Goal: Information Seeking & Learning: Find specific fact

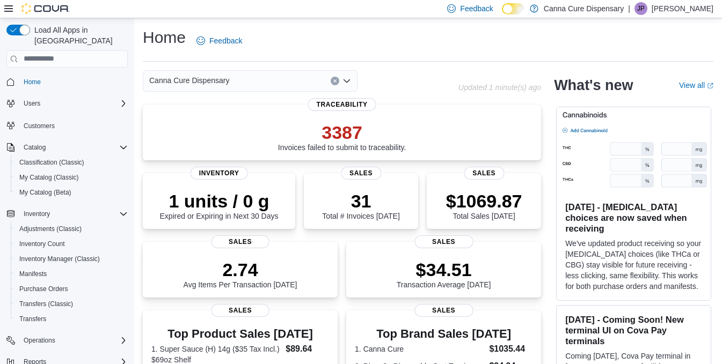
scroll to position [26, 0]
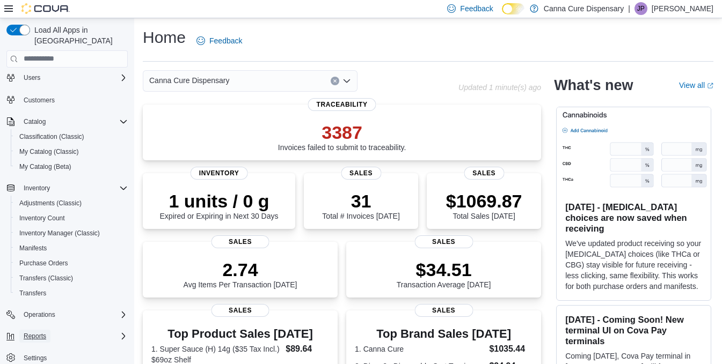
click at [40, 332] on span "Reports" at bounding box center [35, 336] width 23 height 9
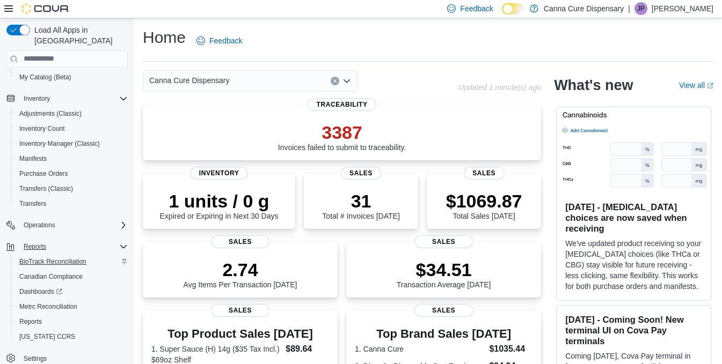
scroll to position [116, 0]
click at [38, 317] on span "Reports" at bounding box center [30, 321] width 23 height 9
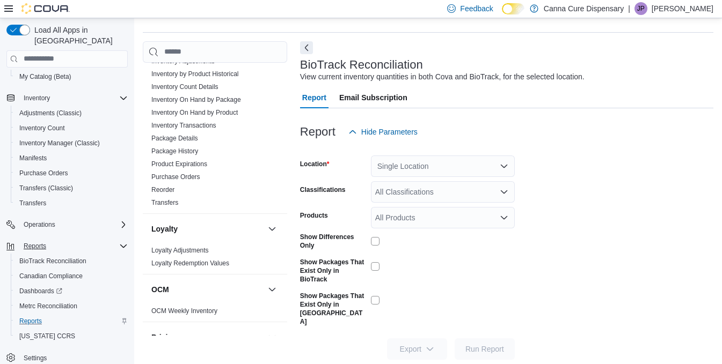
scroll to position [377, 0]
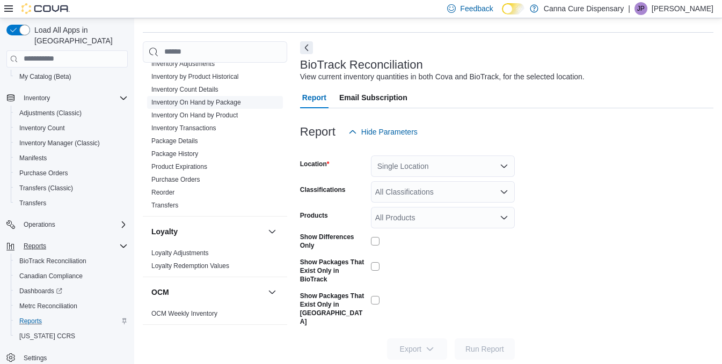
click at [231, 103] on link "Inventory On Hand by Package" at bounding box center [196, 103] width 90 height 8
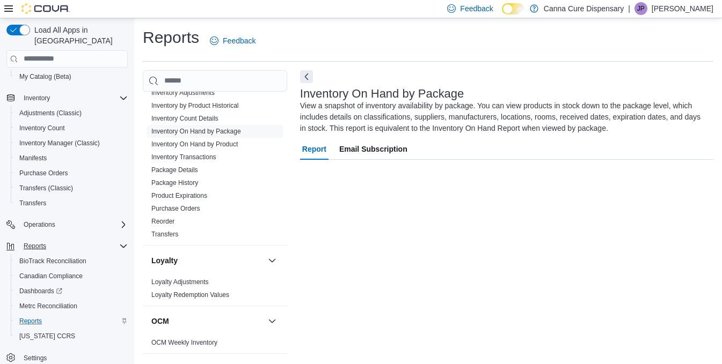
scroll to position [9, 0]
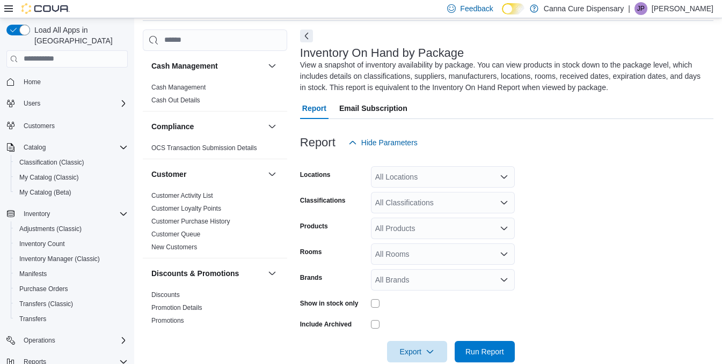
scroll to position [47, 0]
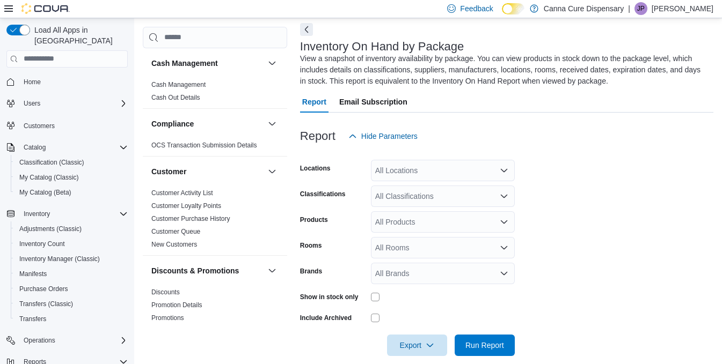
click at [410, 172] on div "All Locations" at bounding box center [443, 170] width 144 height 21
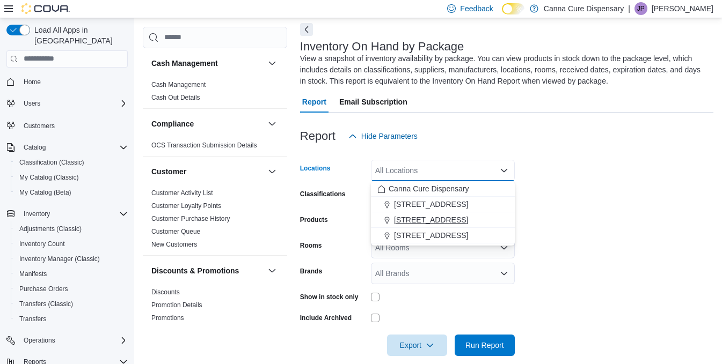
click at [417, 217] on span "[STREET_ADDRESS]" at bounding box center [431, 220] width 74 height 11
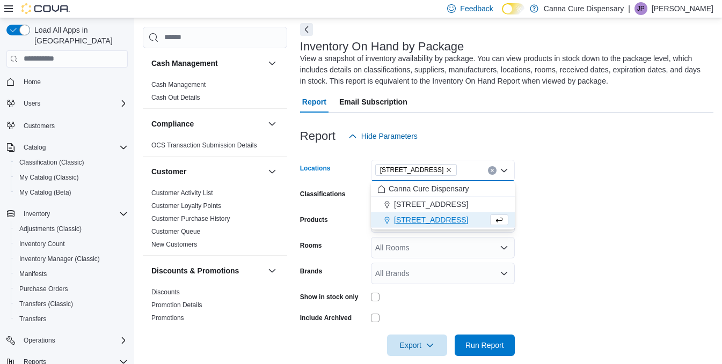
click at [445, 172] on icon "Remove 15 E 4th St from selection in this group" at bounding box center [448, 170] width 6 height 6
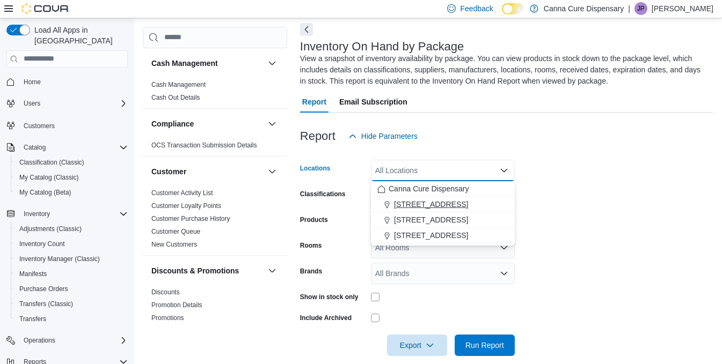
click at [421, 199] on span "[STREET_ADDRESS]" at bounding box center [431, 204] width 74 height 11
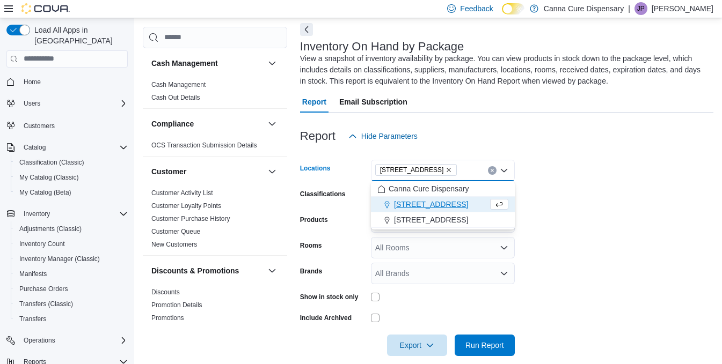
click at [615, 201] on form "Locations [STREET_ADDRESS] Selected. [STREET_ADDRESS] Press Backspace to delete…" at bounding box center [506, 251] width 413 height 209
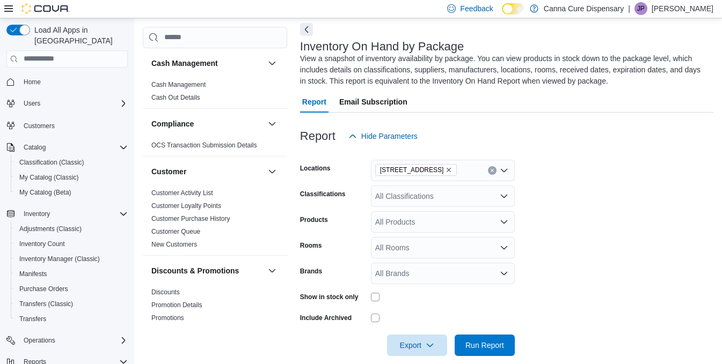
scroll to position [61, 0]
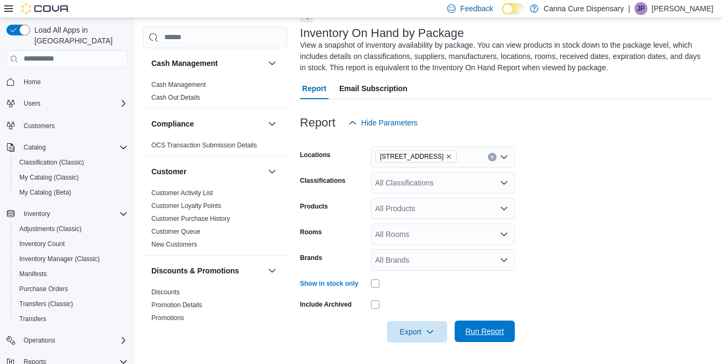
click at [497, 333] on span "Run Report" at bounding box center [484, 331] width 39 height 11
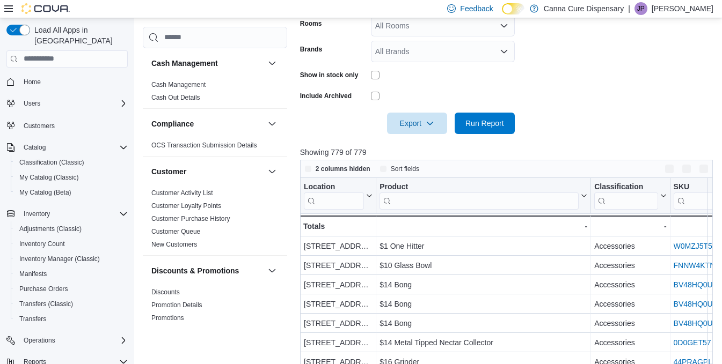
scroll to position [358, 0]
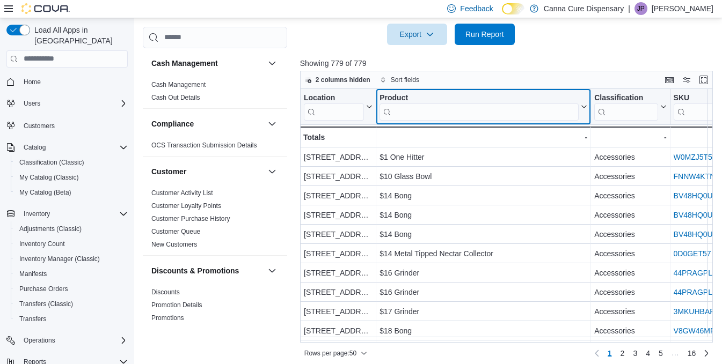
click at [497, 109] on input "search" at bounding box center [478, 112] width 199 height 17
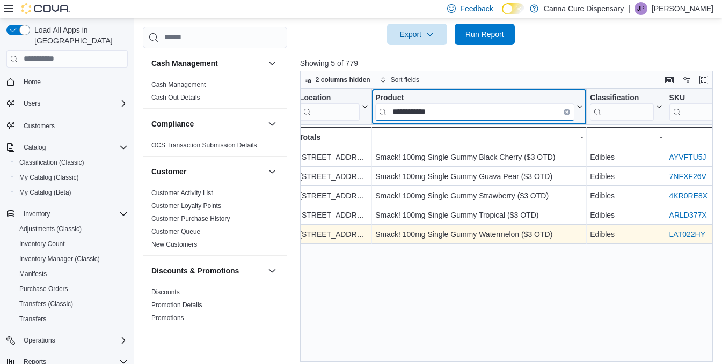
scroll to position [0, 0]
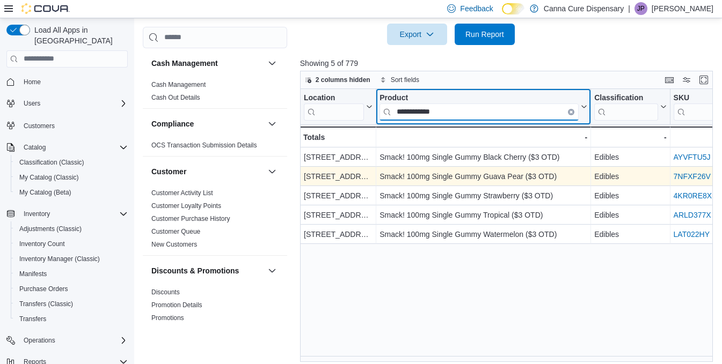
type input "**********"
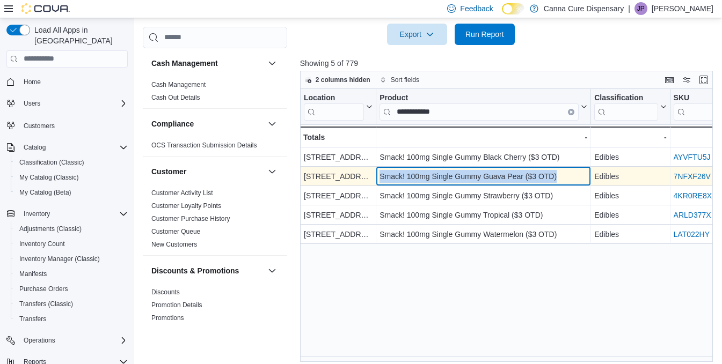
drag, startPoint x: 560, startPoint y: 178, endPoint x: 379, endPoint y: 173, distance: 180.9
click at [379, 173] on div "Smack! 100mg Single Gummy Guava Pear ($3 OTD)" at bounding box center [483, 176] width 208 height 13
copy div "Smack! 100mg Single Gummy Guava Pear ($3 OTD)"
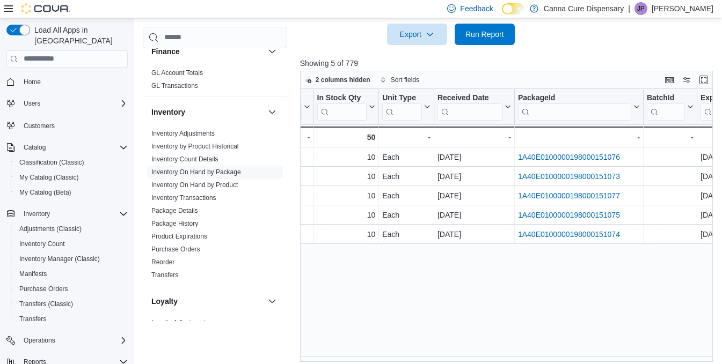
scroll to position [293, 0]
click at [49, 255] on span "Inventory Manager (Classic)" at bounding box center [59, 259] width 80 height 9
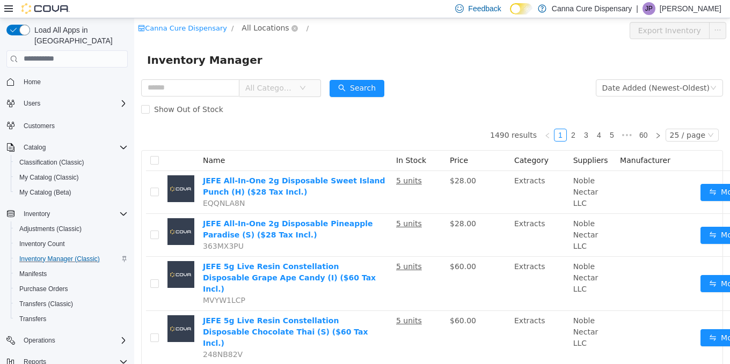
click at [267, 24] on span "All Locations" at bounding box center [264, 27] width 47 height 12
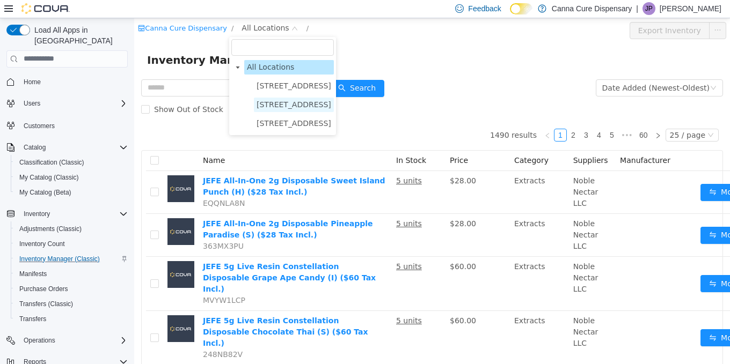
click at [274, 101] on span "[STREET_ADDRESS]" at bounding box center [293, 104] width 75 height 9
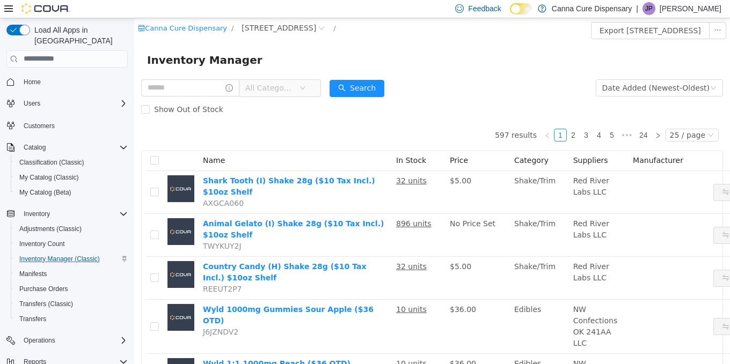
click at [294, 95] on span "All Categories" at bounding box center [272, 87] width 54 height 16
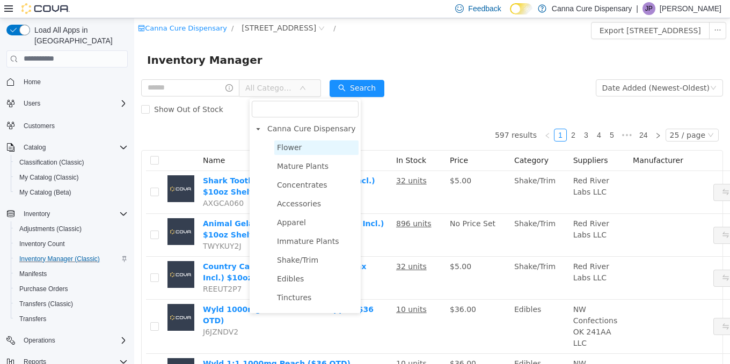
scroll to position [171, 0]
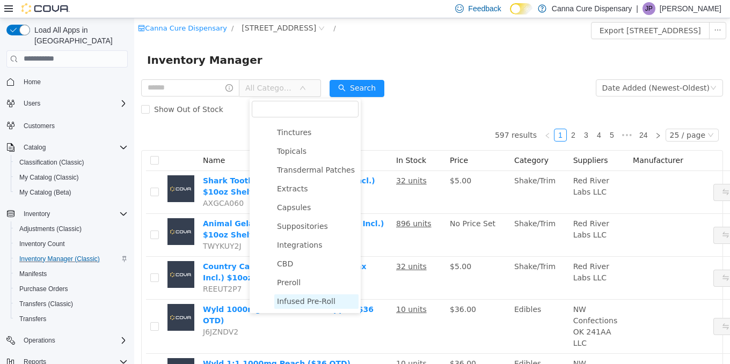
click at [300, 306] on span "Infused Pre-Roll" at bounding box center [316, 301] width 84 height 14
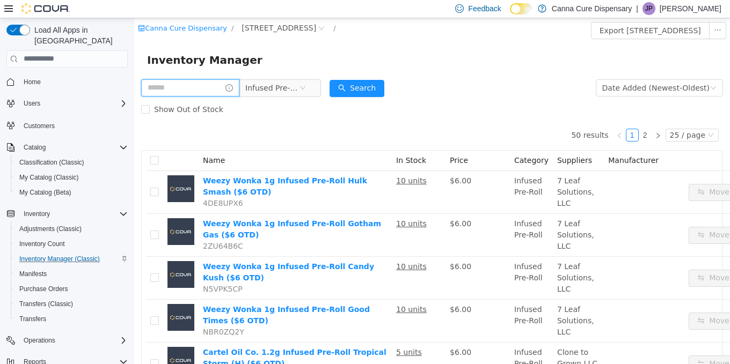
click at [197, 85] on input "text" at bounding box center [190, 87] width 98 height 17
type input "**********"
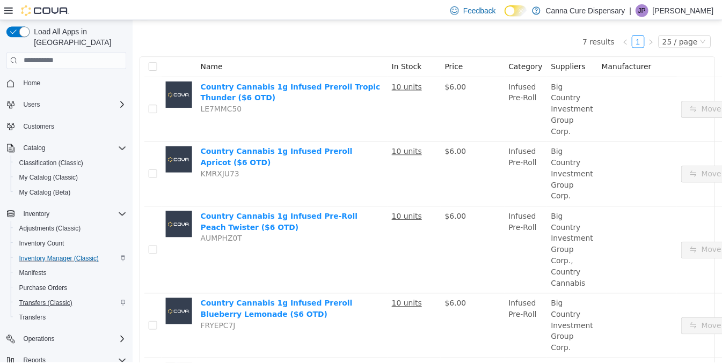
scroll to position [116, 0]
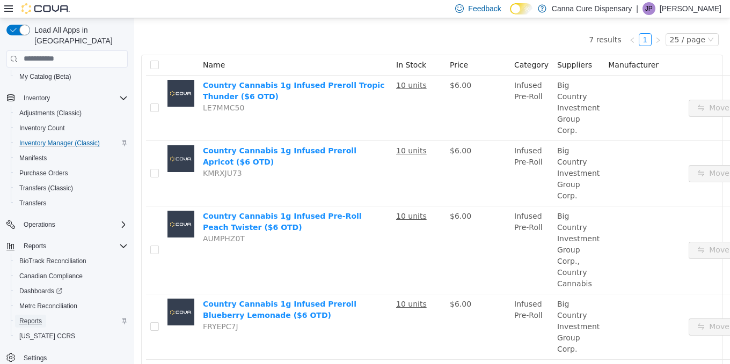
click at [32, 317] on span "Reports" at bounding box center [30, 321] width 23 height 9
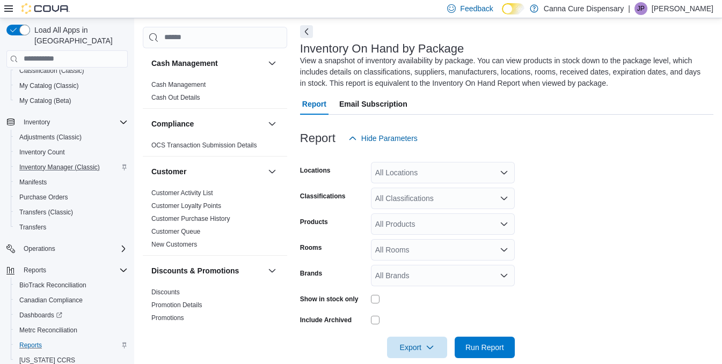
scroll to position [47, 0]
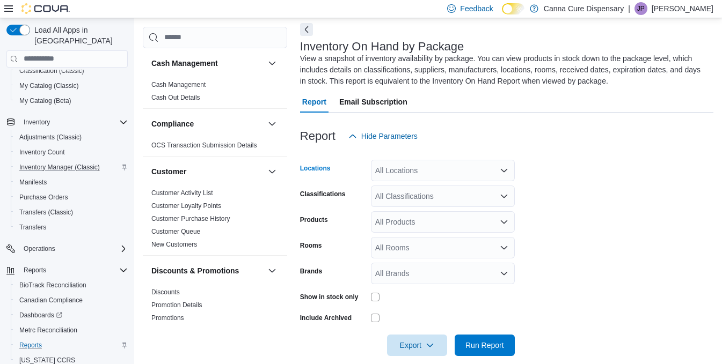
click at [459, 173] on div "All Locations" at bounding box center [443, 170] width 144 height 21
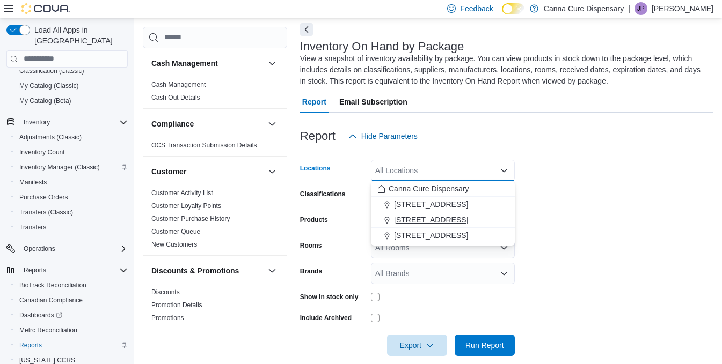
click at [412, 220] on span "[STREET_ADDRESS]" at bounding box center [431, 220] width 74 height 11
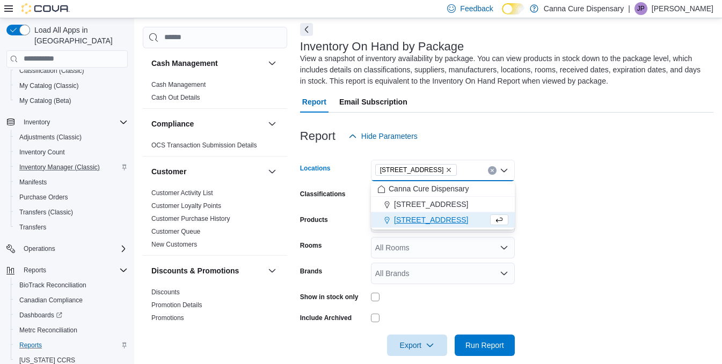
click at [622, 288] on form "Locations [STREET_ADDRESS] Selected. [STREET_ADDRESS] Press Backspace to delete…" at bounding box center [506, 251] width 413 height 209
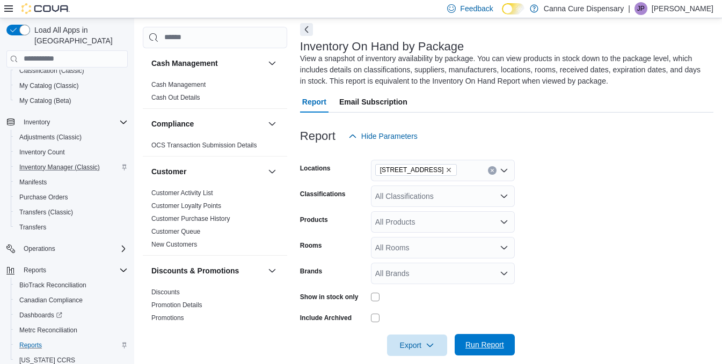
click at [499, 341] on span "Run Report" at bounding box center [484, 345] width 39 height 11
click at [447, 170] on icon "Remove 15 E 4th St from selection in this group" at bounding box center [449, 170] width 4 height 4
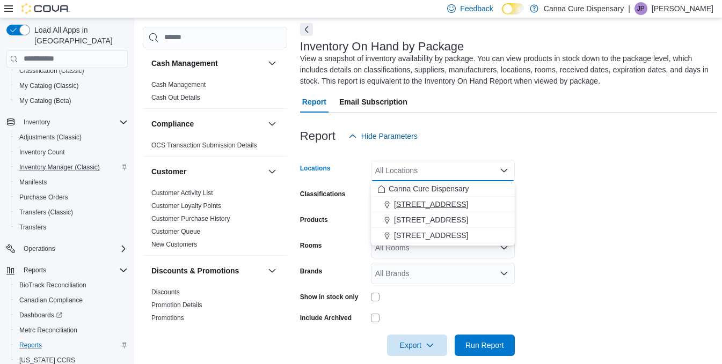
click at [423, 208] on span "[STREET_ADDRESS]" at bounding box center [431, 204] width 74 height 11
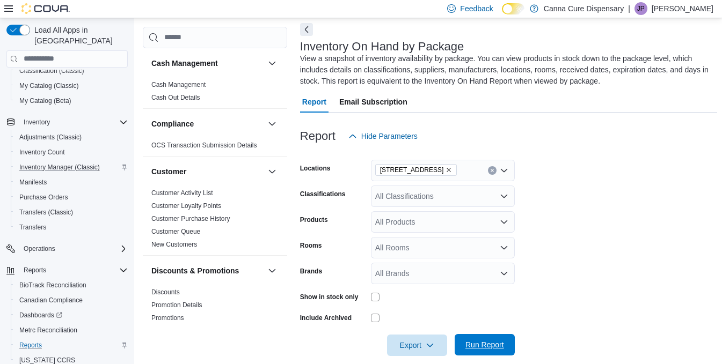
click at [490, 337] on span "Run Report" at bounding box center [484, 344] width 47 height 21
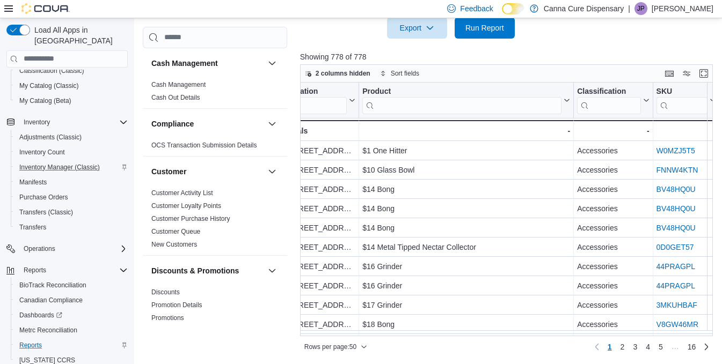
scroll to position [0, 16]
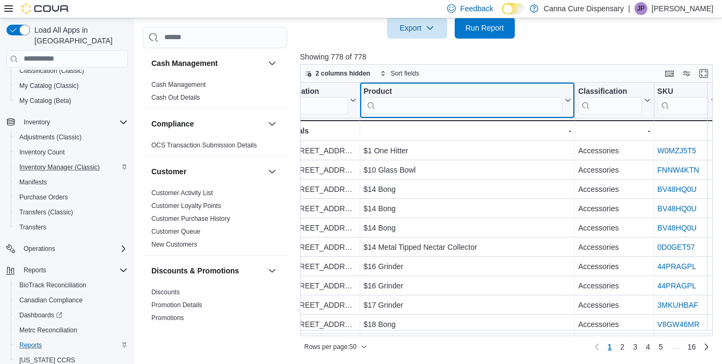
click at [486, 97] on input "search" at bounding box center [462, 105] width 199 height 17
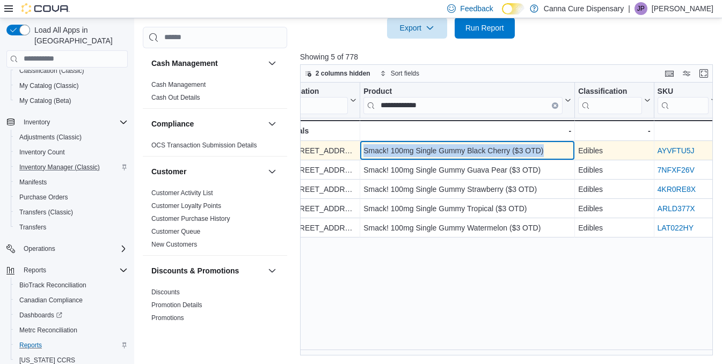
drag, startPoint x: 361, startPoint y: 151, endPoint x: 553, endPoint y: 144, distance: 192.2
click at [553, 144] on div "Smack! 100mg Single Gummy Black Cherry ($3 OTD) - Product, column 2, row 1" at bounding box center [467, 150] width 215 height 19
copy div "Smack! 100mg Single Gummy Black Cherry ($3 OTD)"
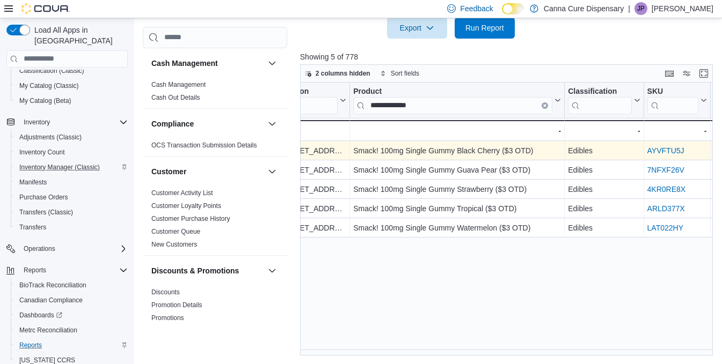
scroll to position [0, 0]
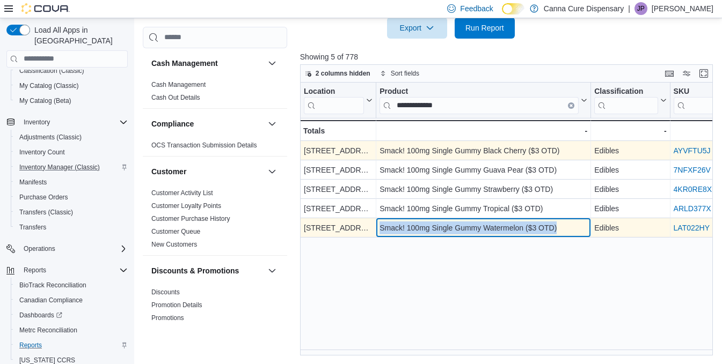
drag, startPoint x: 557, startPoint y: 226, endPoint x: 380, endPoint y: 227, distance: 177.6
click at [380, 227] on div "Smack! 100mg Single Gummy Watermelon ($3 OTD)" at bounding box center [483, 228] width 208 height 13
copy div "Smack! 100mg Single Gummy Watermelon ($3 OTD)"
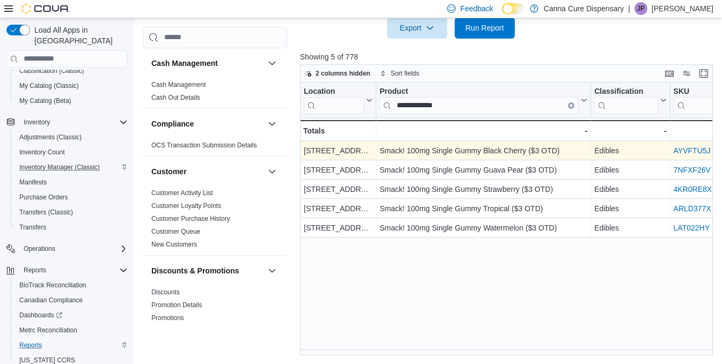
click at [480, 250] on div "**********" at bounding box center [508, 219] width 417 height 273
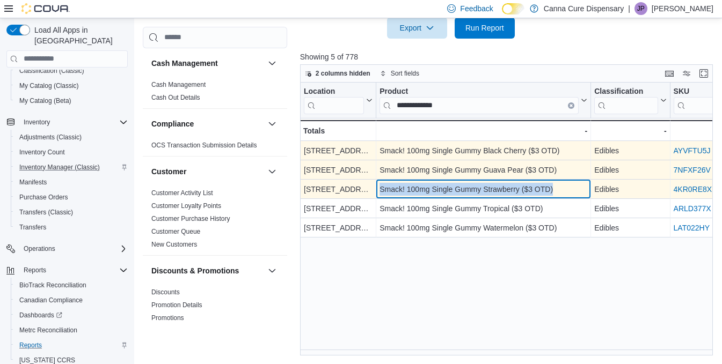
drag, startPoint x: 562, startPoint y: 189, endPoint x: 377, endPoint y: 188, distance: 184.6
click at [377, 188] on div "Smack! 100mg Single Gummy Strawberry ($3 OTD) - Product, column 2, row 3" at bounding box center [483, 189] width 215 height 19
copy div "Smack! 100mg Single Gummy Strawberry ($3 OTD)"
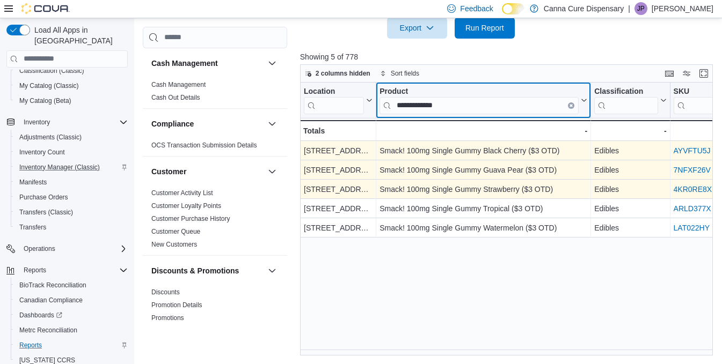
drag, startPoint x: 468, startPoint y: 108, endPoint x: 275, endPoint y: 104, distance: 193.2
click at [275, 104] on div "Cash Management Cash Management Cash Out Details Compliance OCS Transaction Sub…" at bounding box center [430, 30] width 574 height 650
drag, startPoint x: 466, startPoint y: 101, endPoint x: 379, endPoint y: 109, distance: 86.8
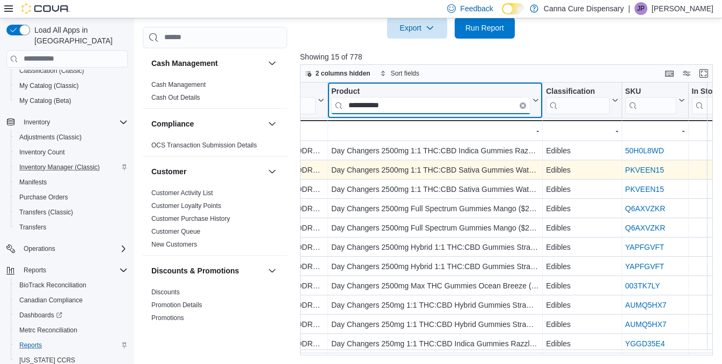
scroll to position [0, 45]
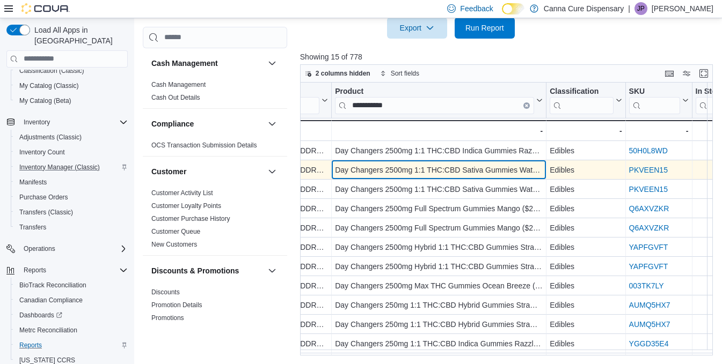
click at [512, 161] on div "Day Changers 2500mg 1:1 THC:CBD Sativa Gummies Watermelon ($25 OTD) - Product, …" at bounding box center [439, 169] width 215 height 19
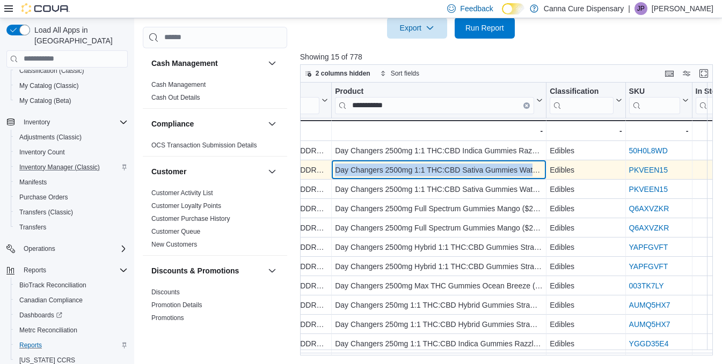
drag, startPoint x: 336, startPoint y: 168, endPoint x: 534, endPoint y: 169, distance: 198.0
click at [534, 169] on div "Day Changers 2500mg 1:1 THC:CBD Sativa Gummies Watermelon ($25 OTD)" at bounding box center [439, 170] width 208 height 13
copy div "Day Changers 2500mg 1:1 THC:CBD Sativa Gummies Wat"
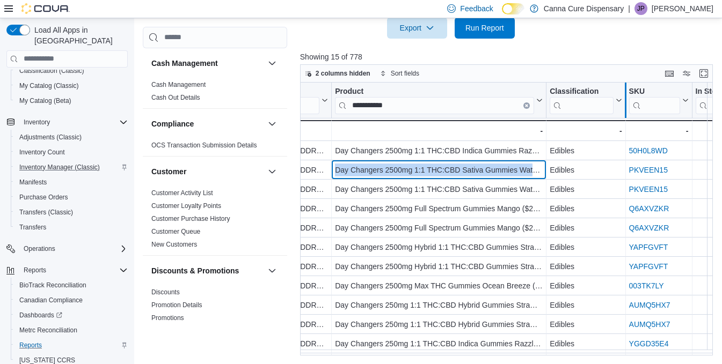
drag, startPoint x: 543, startPoint y: 95, endPoint x: 622, endPoint y: 99, distance: 79.5
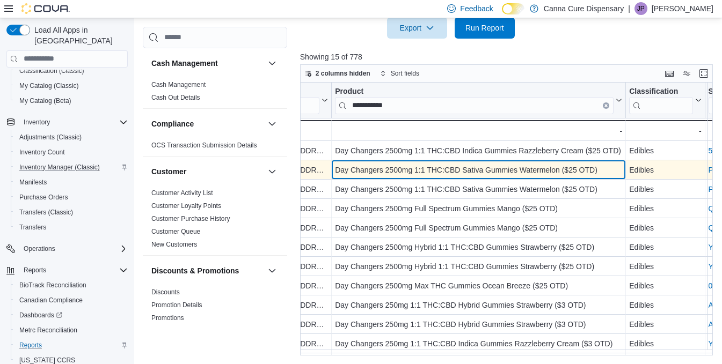
click at [600, 168] on div "Day Changers 2500mg 1:1 THC:CBD Sativa Gummies Watermelon ($25 OTD)" at bounding box center [478, 170] width 287 height 13
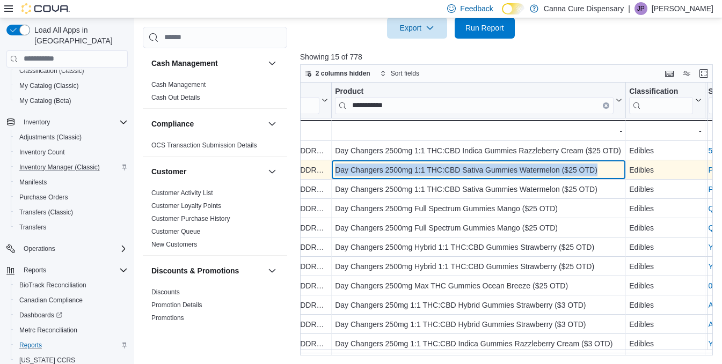
drag, startPoint x: 600, startPoint y: 168, endPoint x: 338, endPoint y: 166, distance: 262.4
click at [338, 166] on div "Day Changers 2500mg 1:1 THC:CBD Sativa Gummies Watermelon ($25 OTD)" at bounding box center [478, 170] width 287 height 13
copy div "Day Changers 2500mg 1:1 THC:CBD Sativa Gummies Watermelon ($25 OTD)"
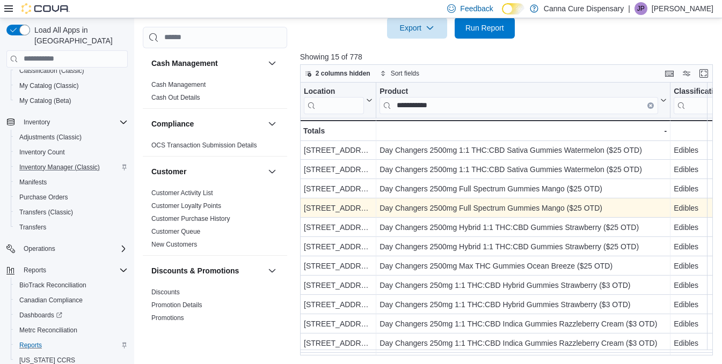
scroll to position [21, 0]
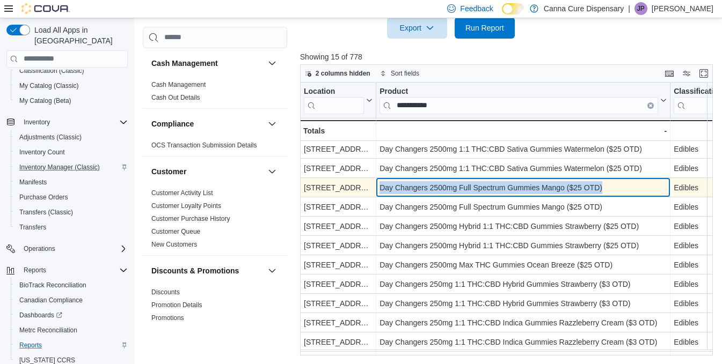
drag, startPoint x: 612, startPoint y: 187, endPoint x: 379, endPoint y: 185, distance: 232.9
click at [379, 185] on div "Day Changers 2500mg Full Spectrum Gummies Mango ($25 OTD) - Product, column 2, …" at bounding box center [523, 187] width 294 height 19
copy div "Day Changers 2500mg Full Spectrum Gummies Mango ($25 OTD)"
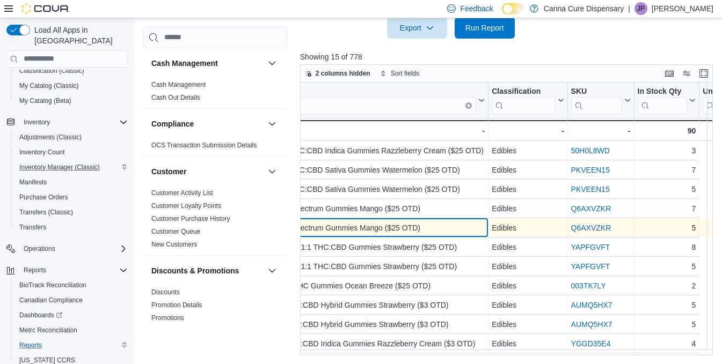
scroll to position [0, 76]
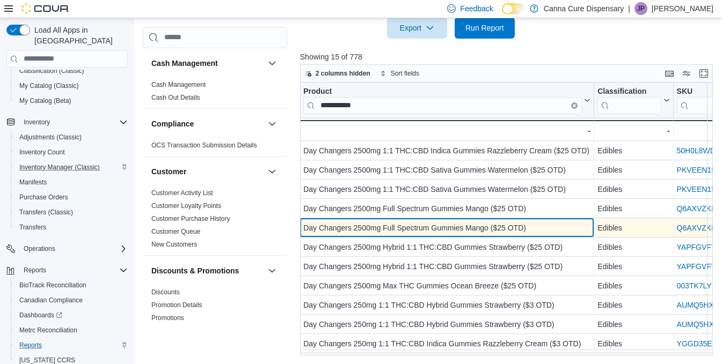
click at [474, 230] on div "Day Changers 2500mg Full Spectrum Gummies Mango ($25 OTD)" at bounding box center [446, 228] width 287 height 13
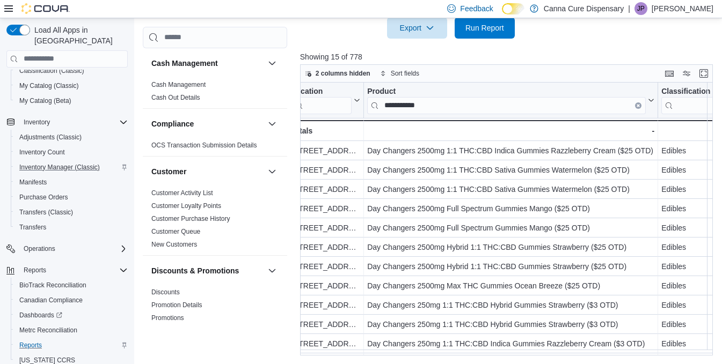
scroll to position [0, 0]
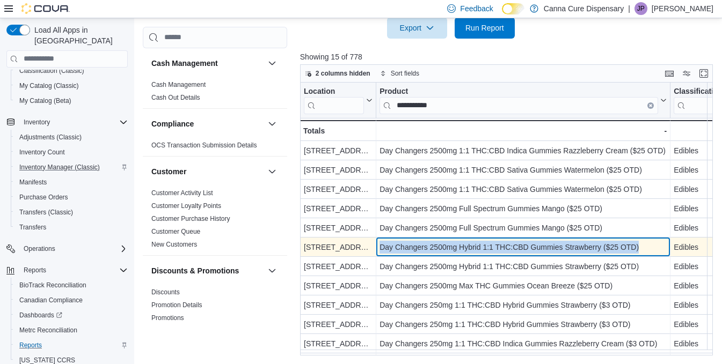
drag, startPoint x: 644, startPoint y: 246, endPoint x: 358, endPoint y: 238, distance: 285.6
copy div "- Location, column 1, row 6 Day Changers 2500mg Hybrid 1:1 THC:CBD Gummies Stra…"
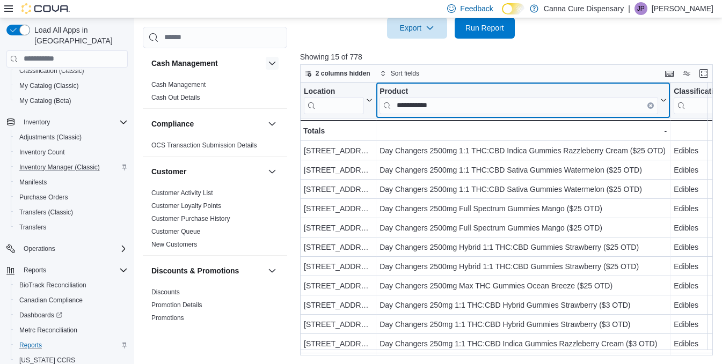
drag, startPoint x: 453, startPoint y: 105, endPoint x: 261, endPoint y: 57, distance: 197.5
click at [261, 57] on div "Cash Management Cash Management Cash Out Details Compliance OCS Transaction Sub…" at bounding box center [430, 30] width 574 height 650
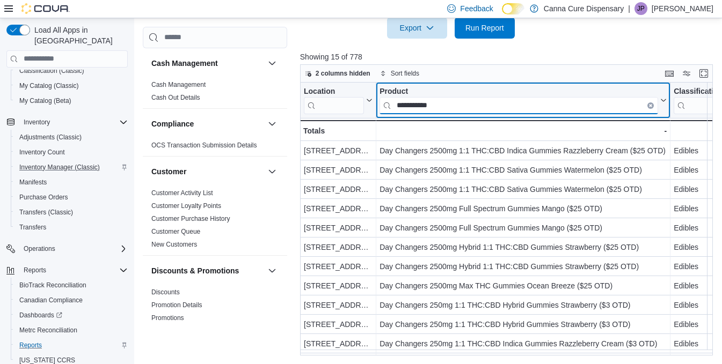
drag, startPoint x: 465, startPoint y: 104, endPoint x: 363, endPoint y: 103, distance: 101.9
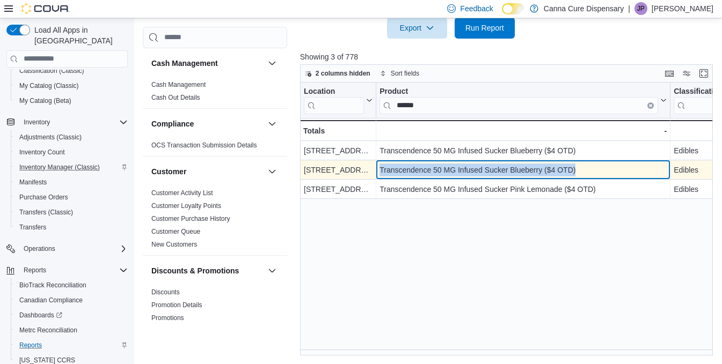
drag, startPoint x: 589, startPoint y: 168, endPoint x: 379, endPoint y: 168, distance: 209.3
click at [379, 168] on div "Transcendence 50 MG Infused Sucker Blueberry ($4 OTD)" at bounding box center [522, 170] width 287 height 13
copy div "Transcendence 50 MG Infused Sucker Blueberry ($4 OTD)"
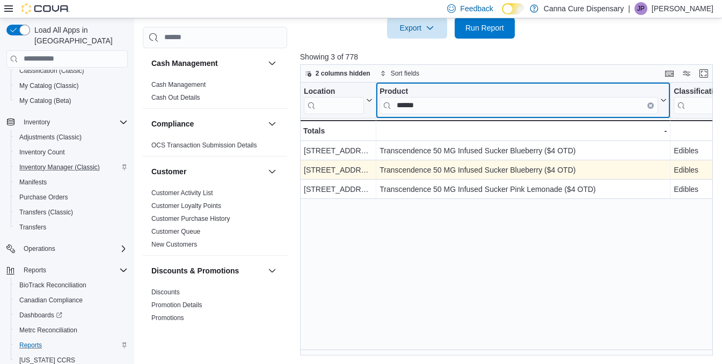
drag, startPoint x: 432, startPoint y: 107, endPoint x: 419, endPoint y: 104, distance: 13.8
click at [419, 104] on input "******" at bounding box center [518, 105] width 278 height 17
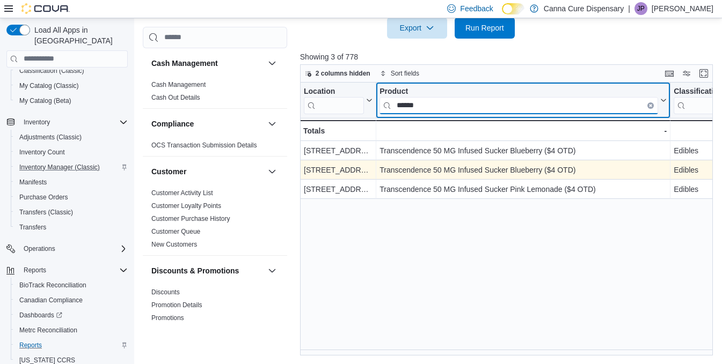
drag, startPoint x: 419, startPoint y: 104, endPoint x: 396, endPoint y: 107, distance: 23.2
click at [396, 107] on input "******" at bounding box center [518, 105] width 278 height 17
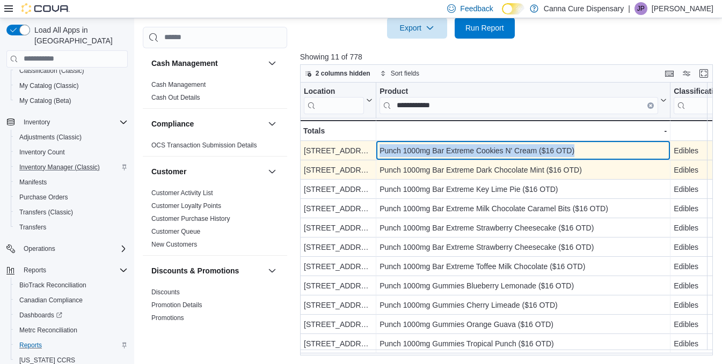
drag, startPoint x: 580, startPoint y: 148, endPoint x: 377, endPoint y: 152, distance: 202.8
click at [377, 152] on div "Punch 1000mg Bar Extreme Cookies N' Cream ($16 OTD) - Product, column 2, row 1" at bounding box center [523, 150] width 294 height 19
copy div "Punch 1000mg Bar Extreme Cookies N' Cream ($16 OTD)"
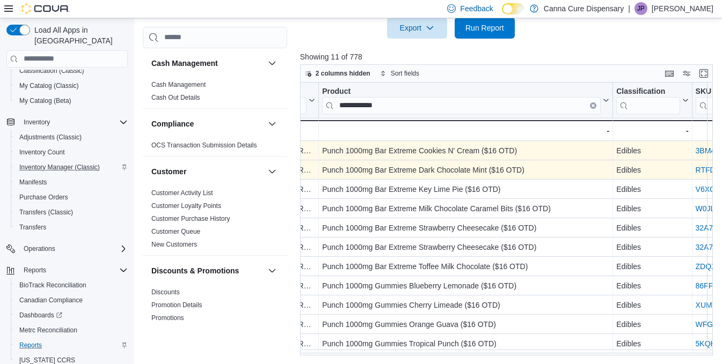
scroll to position [3, 0]
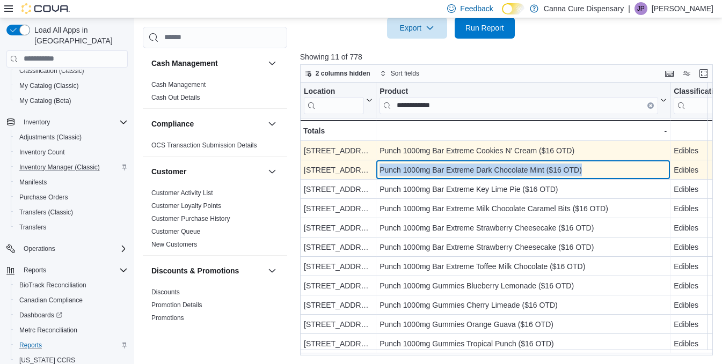
drag, startPoint x: 592, startPoint y: 165, endPoint x: 379, endPoint y: 166, distance: 213.0
click at [379, 166] on div "Punch 1000mg Bar Extreme Dark Chocolate Mint ($16 OTD) - Product, column 2, row…" at bounding box center [523, 169] width 294 height 19
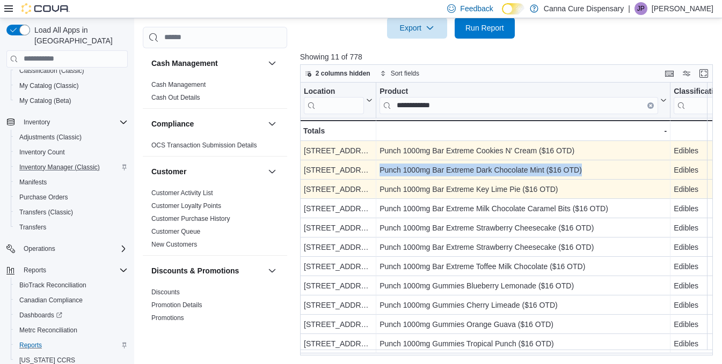
drag, startPoint x: 378, startPoint y: 165, endPoint x: 592, endPoint y: 165, distance: 213.5
click at [592, 165] on div "Punch 1000mg Bar Extreme Dark Chocolate Mint ($16 OTD) - Product, column 2, row…" at bounding box center [523, 169] width 294 height 19
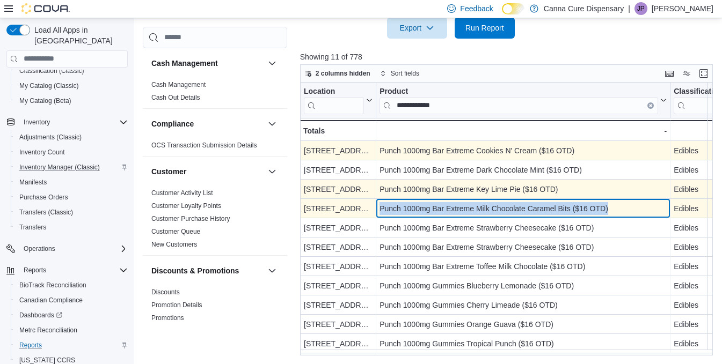
drag, startPoint x: 616, startPoint y: 205, endPoint x: 364, endPoint y: 209, distance: 252.7
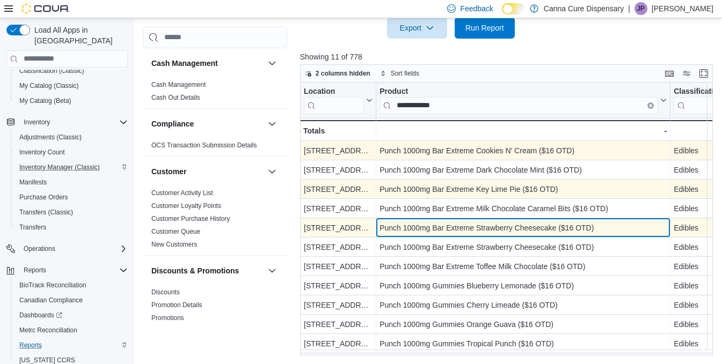
click at [576, 229] on div "Punch 1000mg Bar Extreme Strawberry Cheesecake ($16 OTD)" at bounding box center [522, 228] width 287 height 13
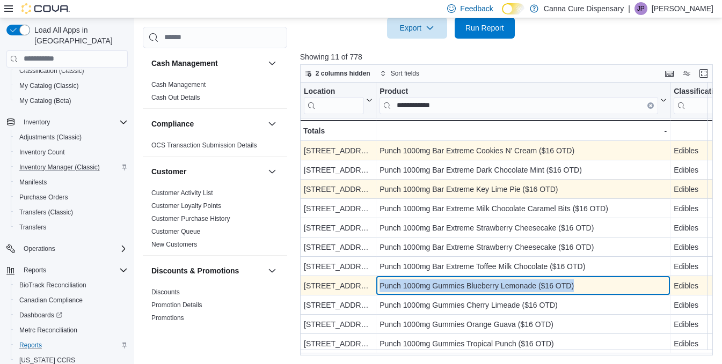
drag, startPoint x: 580, startPoint y: 281, endPoint x: 354, endPoint y: 285, distance: 226.5
click at [578, 280] on div "Punch 1000mg Gummies Blueberry Lemonade ($16 OTD)" at bounding box center [522, 286] width 287 height 13
drag, startPoint x: 578, startPoint y: 278, endPoint x: 373, endPoint y: 280, distance: 205.0
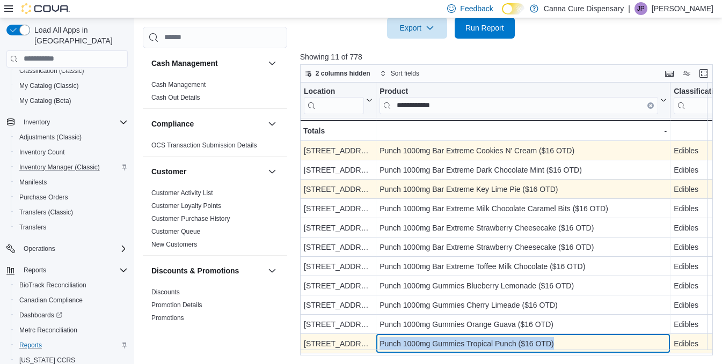
drag, startPoint x: 556, startPoint y: 337, endPoint x: 380, endPoint y: 336, distance: 176.5
click at [380, 337] on div "Punch 1000mg Gummies Tropical Punch ($16 OTD)" at bounding box center [522, 343] width 287 height 13
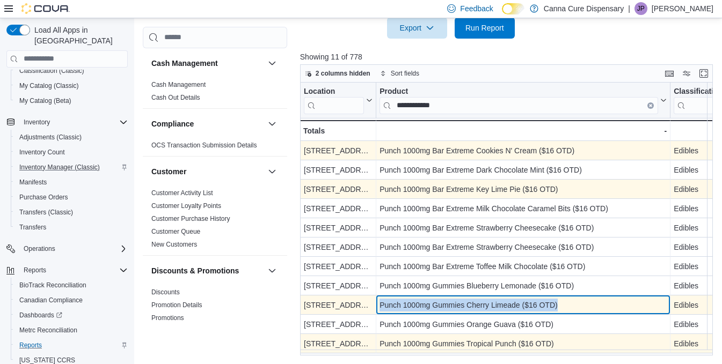
drag, startPoint x: 562, startPoint y: 301, endPoint x: 379, endPoint y: 302, distance: 182.4
click at [379, 302] on div "Punch 1000mg Gummies Cherry Limeade ($16 OTD)" at bounding box center [522, 305] width 287 height 13
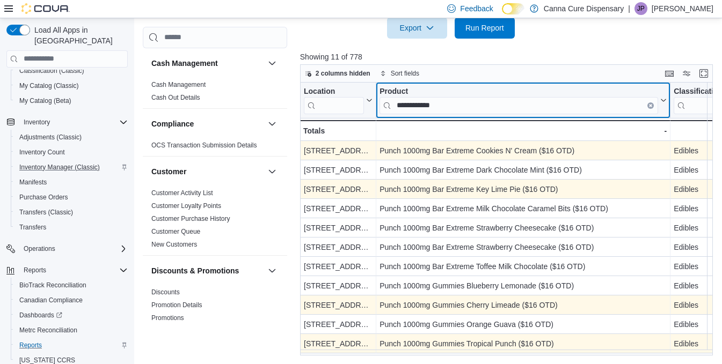
drag, startPoint x: 459, startPoint y: 104, endPoint x: 381, endPoint y: 104, distance: 77.3
click at [381, 104] on input "**********" at bounding box center [518, 105] width 278 height 17
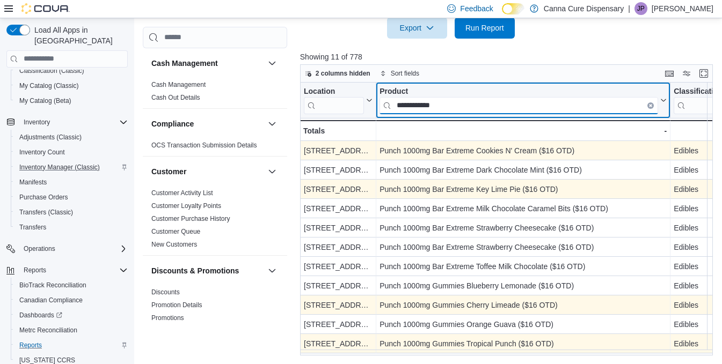
drag, startPoint x: 459, startPoint y: 107, endPoint x: 382, endPoint y: 112, distance: 76.8
click at [382, 112] on input "**********" at bounding box center [518, 105] width 278 height 17
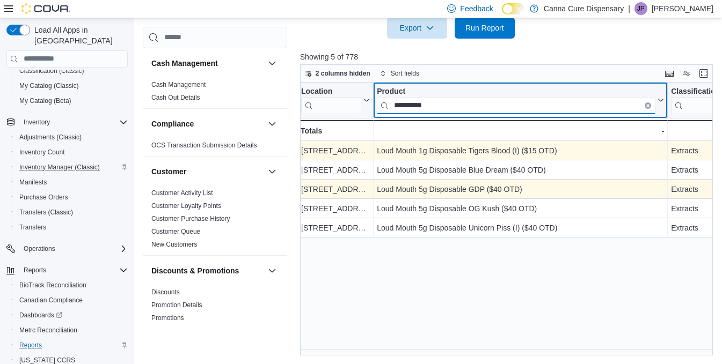
scroll to position [0, 0]
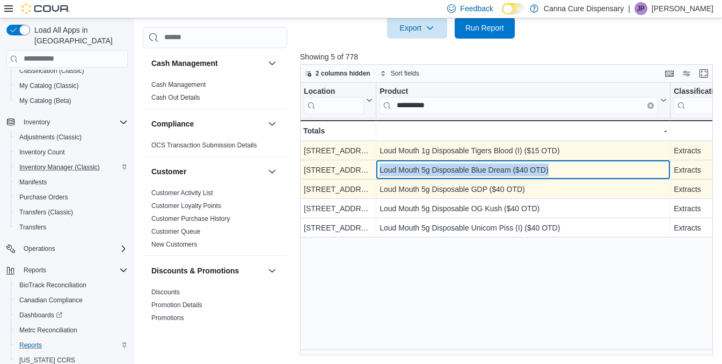
drag, startPoint x: 557, startPoint y: 170, endPoint x: 379, endPoint y: 173, distance: 178.7
click at [379, 173] on div "Loud Mouth 5g Disposable Blue Dream ($40 OTD) - Product, column 2, row 2" at bounding box center [523, 169] width 294 height 19
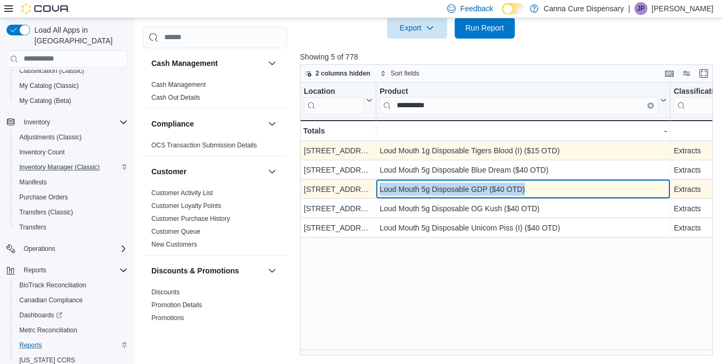
drag, startPoint x: 532, startPoint y: 187, endPoint x: 379, endPoint y: 186, distance: 152.9
click at [379, 186] on div "Loud Mouth 5g Disposable GDP ($40 OTD) - Product, column 2, row 3" at bounding box center [523, 189] width 294 height 19
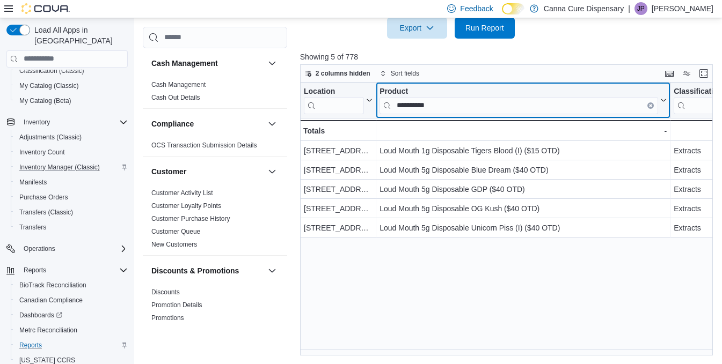
drag, startPoint x: 456, startPoint y: 107, endPoint x: 315, endPoint y: 127, distance: 141.9
click at [315, 127] on div "**********" at bounding box center [508, 219] width 417 height 273
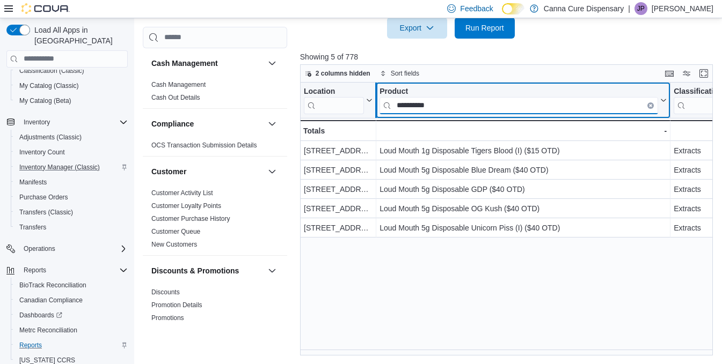
drag, startPoint x: 446, startPoint y: 107, endPoint x: 379, endPoint y: 107, distance: 66.5
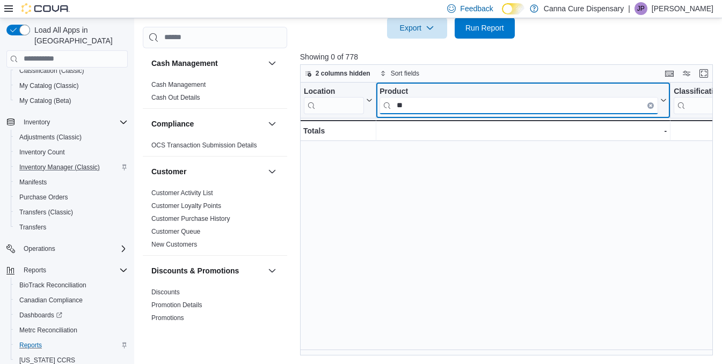
type input "*"
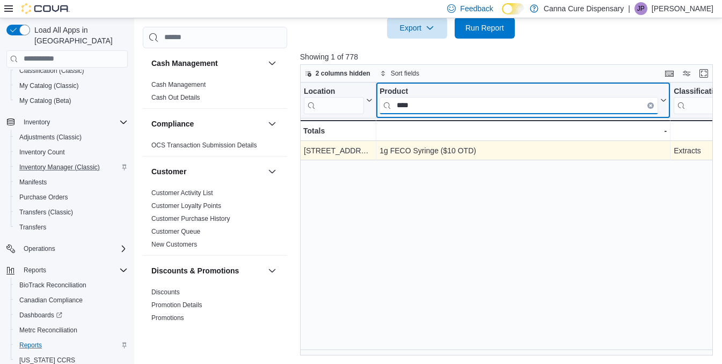
type input "****"
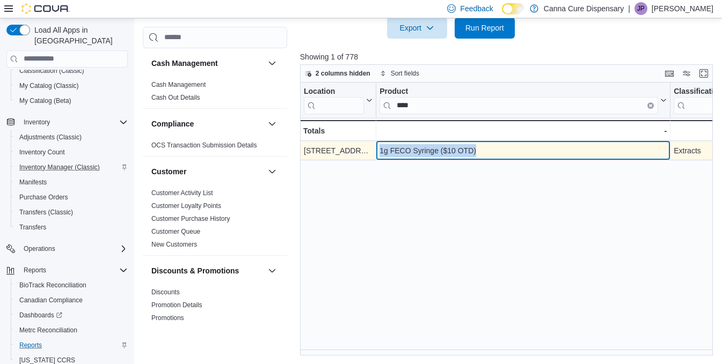
drag, startPoint x: 481, startPoint y: 150, endPoint x: 378, endPoint y: 147, distance: 102.5
click at [378, 147] on div "1g FECO Syringe ($10 OTD) - Product, column 2, row 1" at bounding box center [523, 150] width 294 height 19
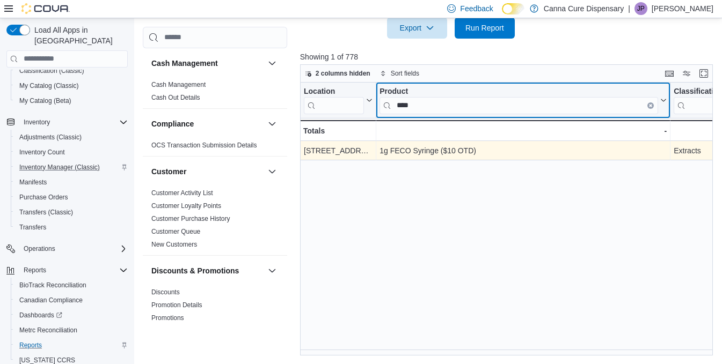
drag, startPoint x: 438, startPoint y: 100, endPoint x: 368, endPoint y: 116, distance: 72.6
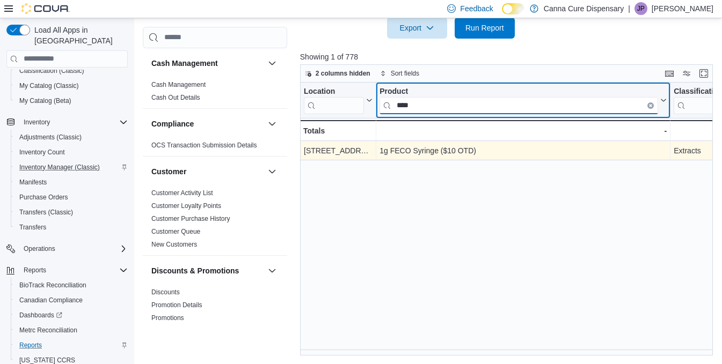
drag, startPoint x: 436, startPoint y: 105, endPoint x: 363, endPoint y: 105, distance: 73.0
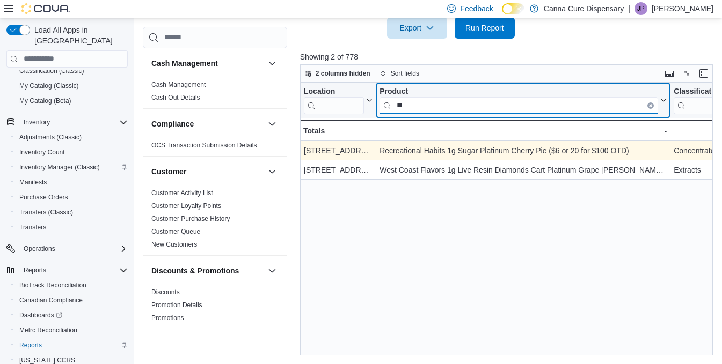
type input "*"
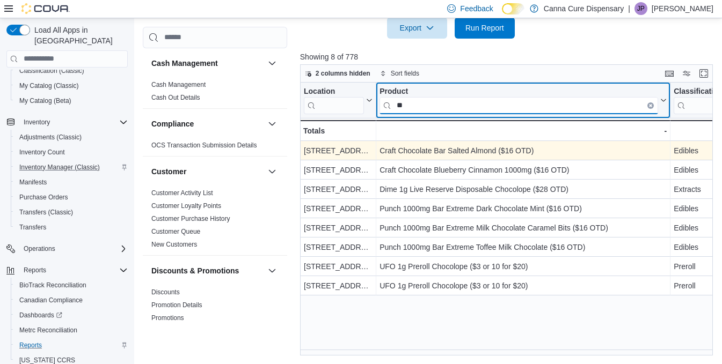
type input "*"
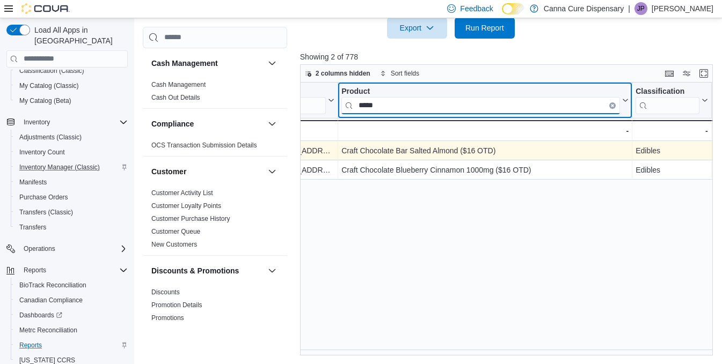
scroll to position [0, 37]
type input "*****"
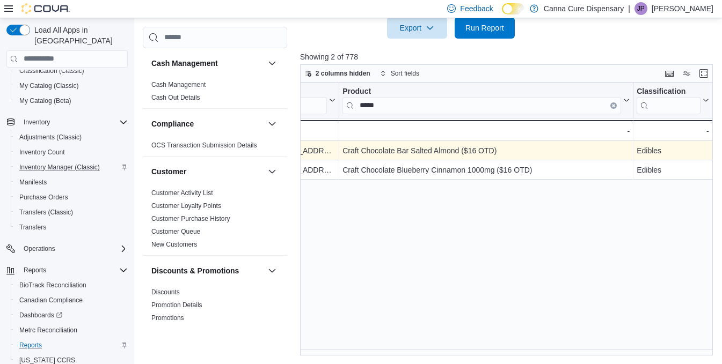
drag, startPoint x: 478, startPoint y: 192, endPoint x: 497, endPoint y: 331, distance: 139.8
click at [497, 331] on div "Location Click to view column header actions Product ***** Click to view column…" at bounding box center [508, 219] width 417 height 273
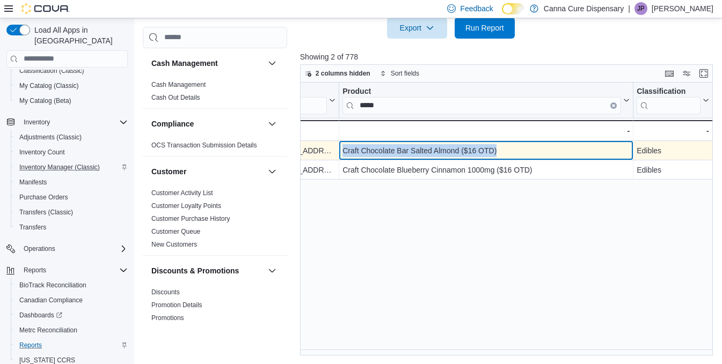
drag, startPoint x: 508, startPoint y: 150, endPoint x: 340, endPoint y: 149, distance: 167.9
click at [340, 149] on div "Craft Chocolate Bar Salted Almond ($16 OTD) - Product, column 2, row 1" at bounding box center [486, 150] width 294 height 19
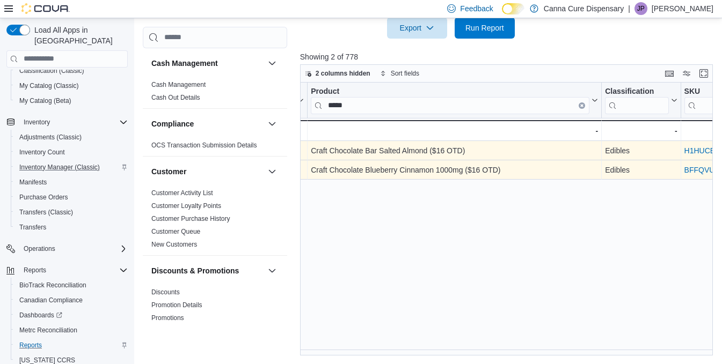
scroll to position [0, 55]
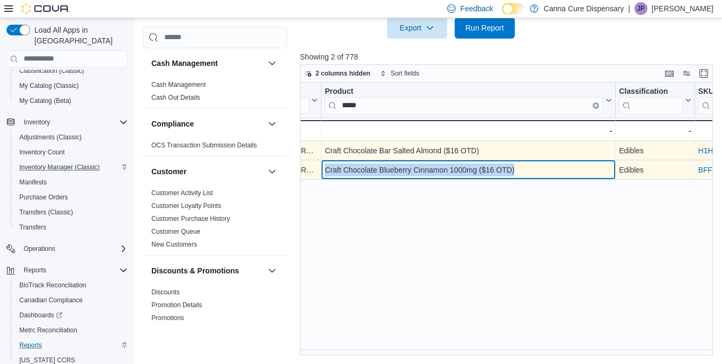
drag, startPoint x: 523, startPoint y: 171, endPoint x: 324, endPoint y: 173, distance: 199.6
click at [324, 173] on div "Craft Chocolate Blueberry Cinnamon 1000mg ($16 OTD) - Product, column 2, row 2" at bounding box center [468, 169] width 294 height 19
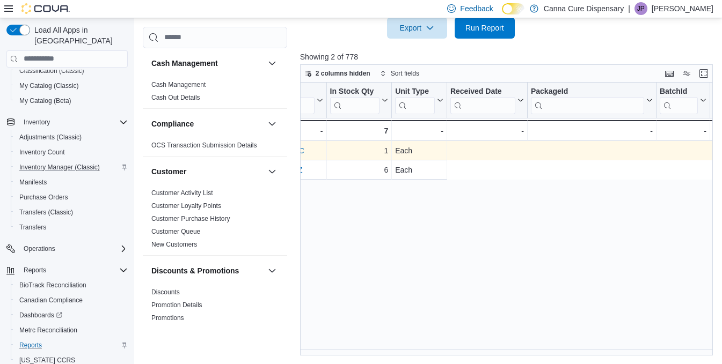
scroll to position [0, 0]
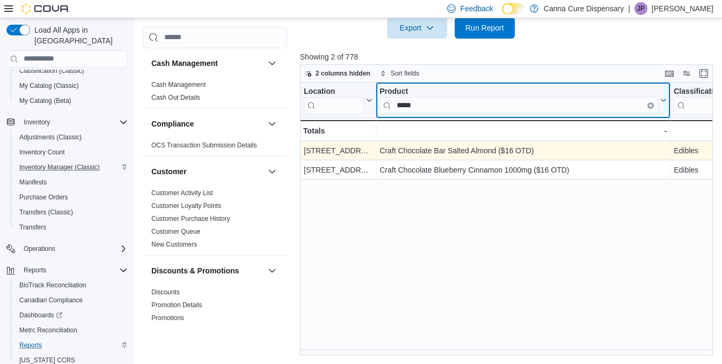
drag, startPoint x: 431, startPoint y: 105, endPoint x: 370, endPoint y: 106, distance: 60.7
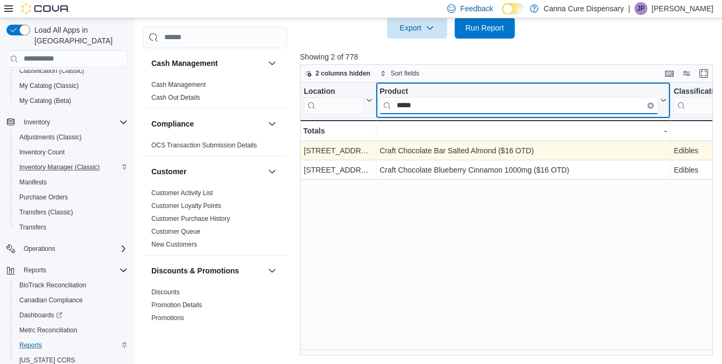
drag, startPoint x: 414, startPoint y: 105, endPoint x: 388, endPoint y: 105, distance: 25.8
click at [388, 105] on input "*****" at bounding box center [518, 105] width 278 height 17
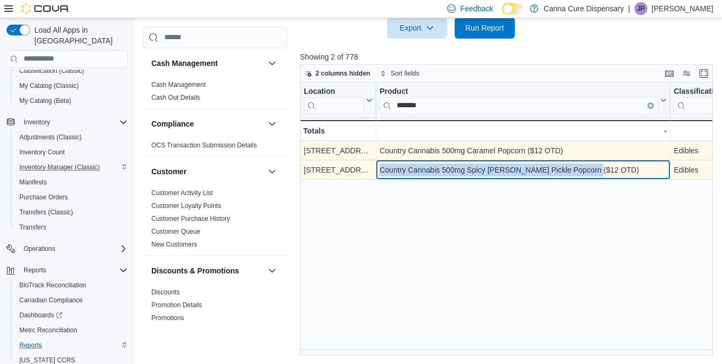
drag, startPoint x: 595, startPoint y: 171, endPoint x: 379, endPoint y: 169, distance: 216.2
click at [379, 169] on div "Country Cannabis 500mg Spicy [PERSON_NAME] Pickle Popcorn ($12 OTD) - Product, …" at bounding box center [523, 169] width 294 height 19
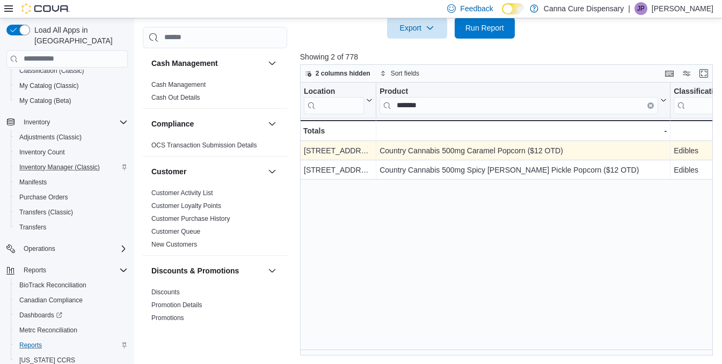
click at [441, 196] on div "Location Click to view column header actions Product ******* Click to view colu…" at bounding box center [508, 219] width 417 height 273
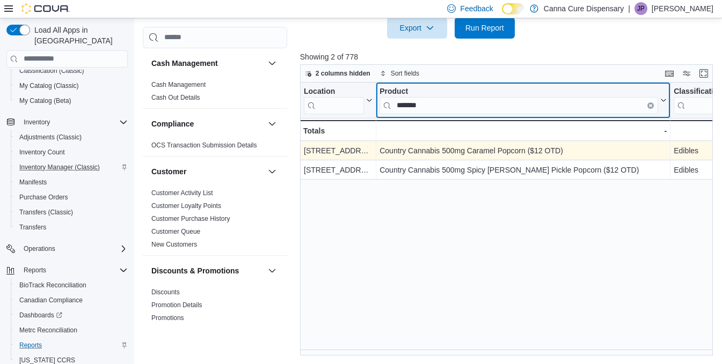
click at [443, 108] on input "*******" at bounding box center [518, 105] width 278 height 17
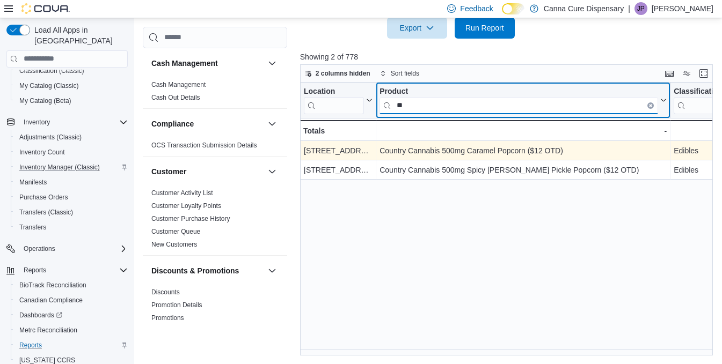
type input "*"
type input "*****"
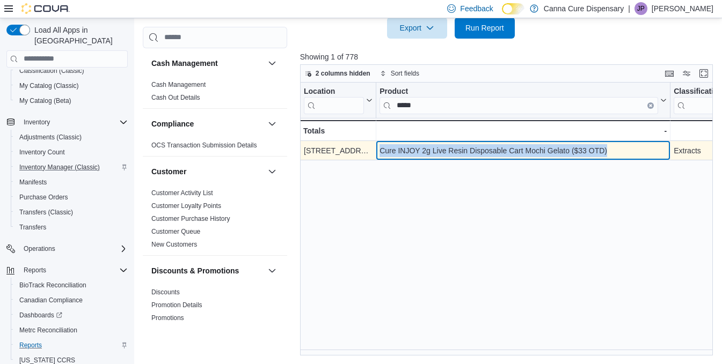
drag, startPoint x: 612, startPoint y: 150, endPoint x: 377, endPoint y: 150, distance: 234.5
click at [377, 150] on div "Cure INJOY 2g Live Resin Disposable Cart Mochi Gelato ($33 OTD) - Product, colu…" at bounding box center [523, 150] width 294 height 19
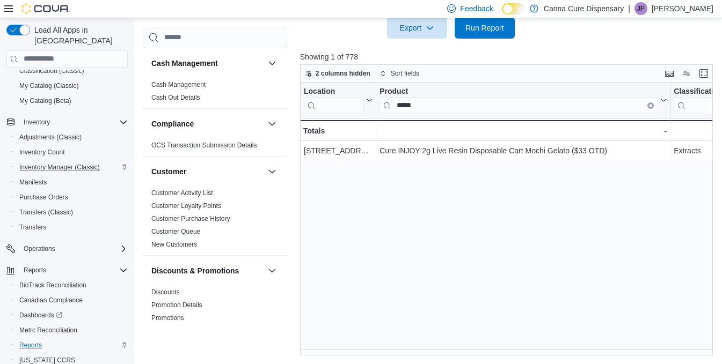
click at [413, 178] on div "Location Click to view column header actions Product ***** Click to view column…" at bounding box center [508, 219] width 417 height 273
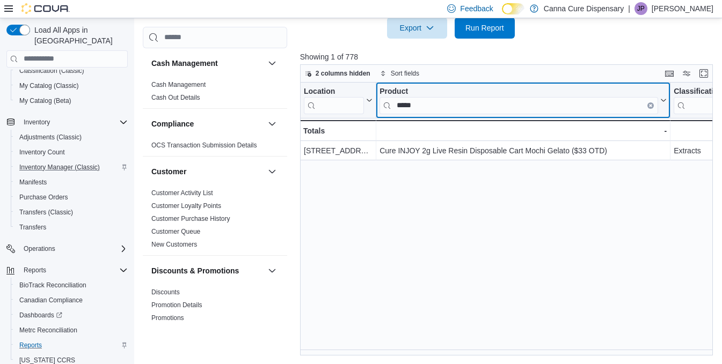
click at [648, 105] on button "Clear input" at bounding box center [650, 105] width 6 height 6
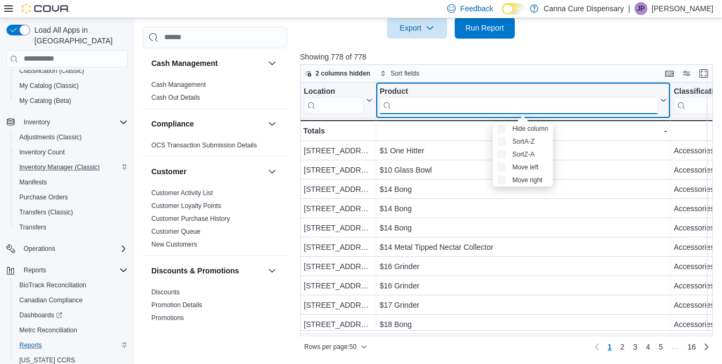
click at [567, 109] on input "search" at bounding box center [518, 105] width 278 height 17
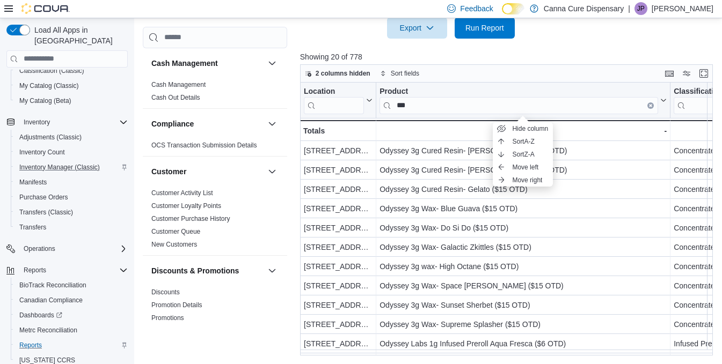
click at [549, 57] on p "Showing 20 of 778" at bounding box center [508, 57] width 417 height 11
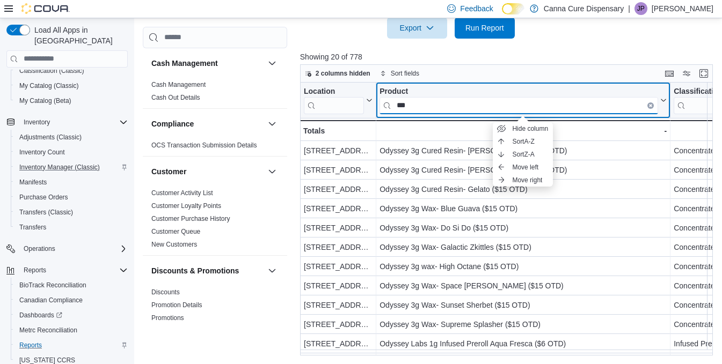
click at [514, 99] on input "***" at bounding box center [518, 105] width 278 height 17
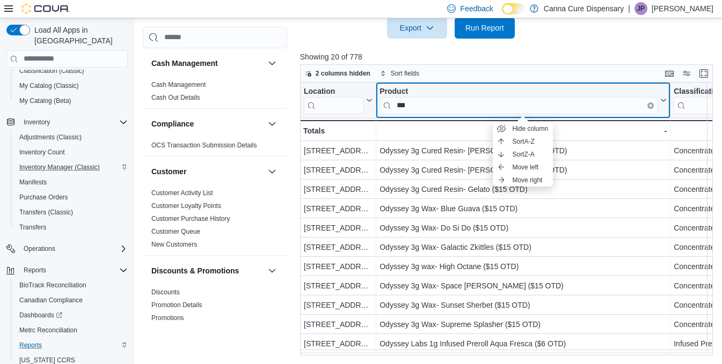
click at [531, 87] on div "Product" at bounding box center [518, 92] width 278 height 10
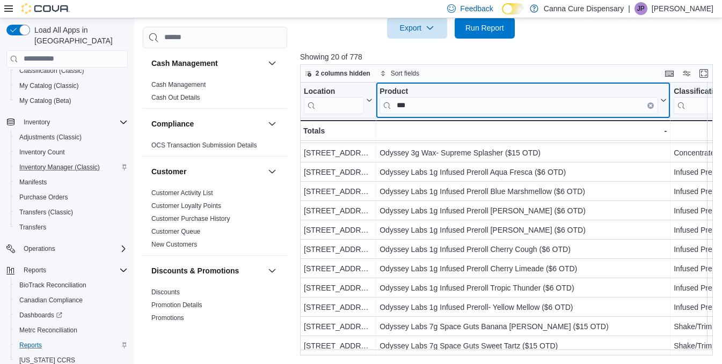
scroll to position [177, 0]
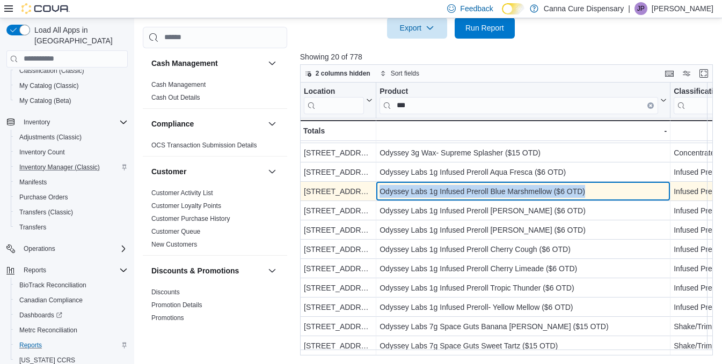
drag, startPoint x: 591, startPoint y: 185, endPoint x: 377, endPoint y: 184, distance: 214.6
click at [377, 184] on div "Odyssey Labs 1g Infused Preroll Blue Marshmellow ($6 OTD) - Product, column 2, …" at bounding box center [523, 191] width 294 height 19
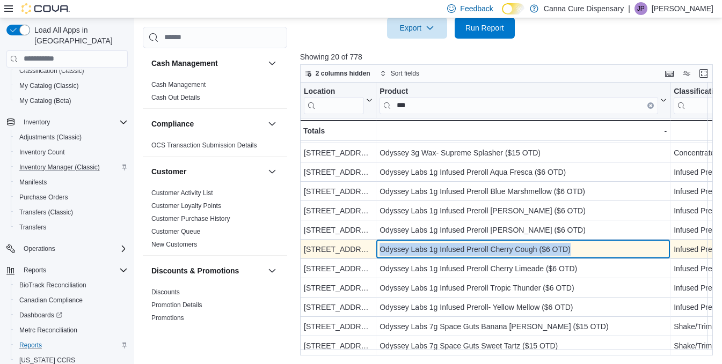
drag, startPoint x: 574, startPoint y: 245, endPoint x: 378, endPoint y: 244, distance: 195.8
click at [378, 244] on div "Odyssey Labs 1g Infused Preroll Cherry Cough ($6 OTD) - Product, column 2, row …" at bounding box center [523, 249] width 294 height 19
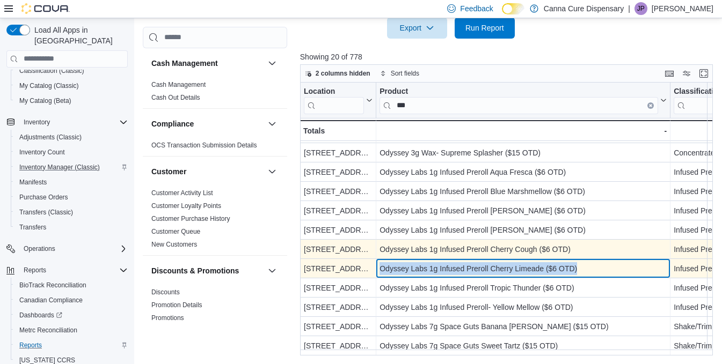
drag, startPoint x: 587, startPoint y: 260, endPoint x: 380, endPoint y: 262, distance: 207.1
click at [380, 262] on div "Odyssey Labs 1g Infused Preroll Cherry Limeade ($6 OTD)" at bounding box center [522, 268] width 287 height 13
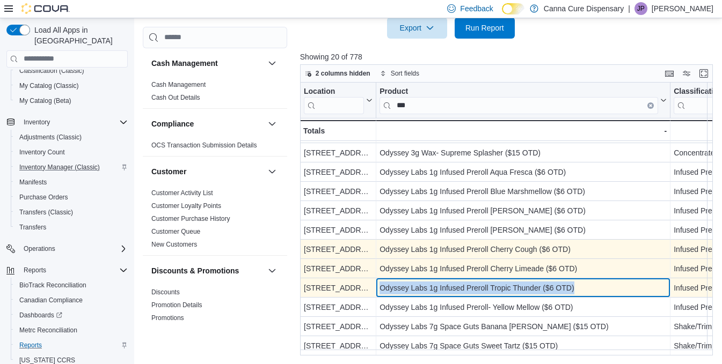
drag, startPoint x: 577, startPoint y: 282, endPoint x: 378, endPoint y: 281, distance: 198.5
click at [378, 281] on div "Odyssey Labs 1g Infused Preroll Tropic Thunder ($6 OTD) - Product, column 2, ro…" at bounding box center [523, 287] width 294 height 19
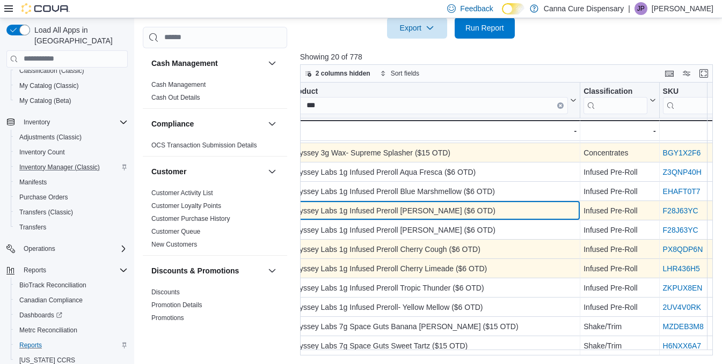
scroll to position [177, 76]
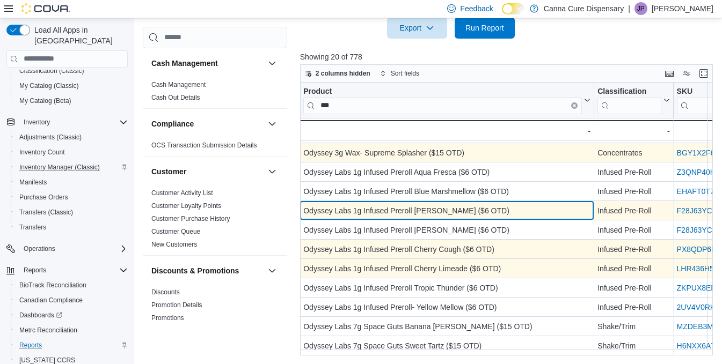
drag, startPoint x: 480, startPoint y: 207, endPoint x: 337, endPoint y: 209, distance: 142.2
click at [337, 209] on div "Odyssey Labs 1g Infused Preroll [PERSON_NAME] ($6 OTD)" at bounding box center [446, 210] width 287 height 13
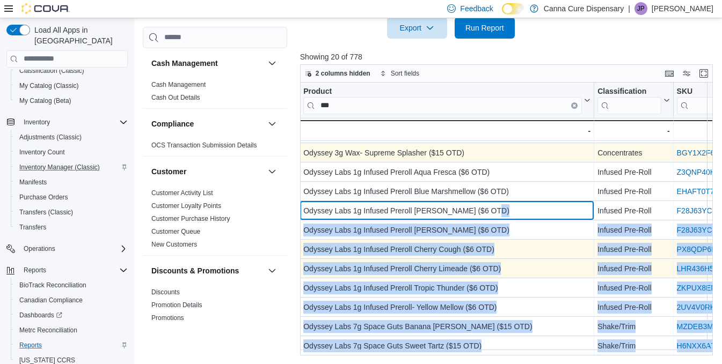
scroll to position [177, 0]
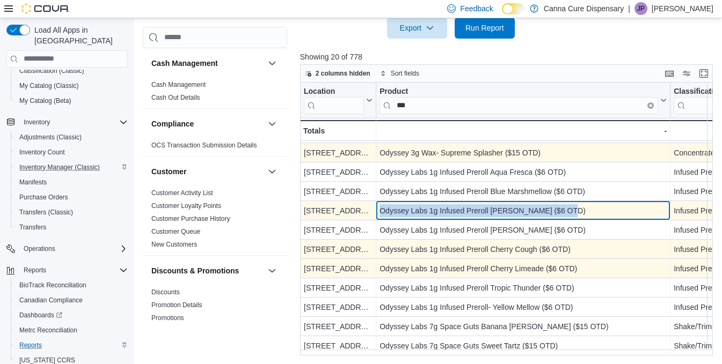
drag, startPoint x: 495, startPoint y: 205, endPoint x: 379, endPoint y: 202, distance: 115.9
click at [379, 204] on div "Odyssey Labs 1g Infused Preroll [PERSON_NAME] ($6 OTD)" at bounding box center [522, 210] width 287 height 13
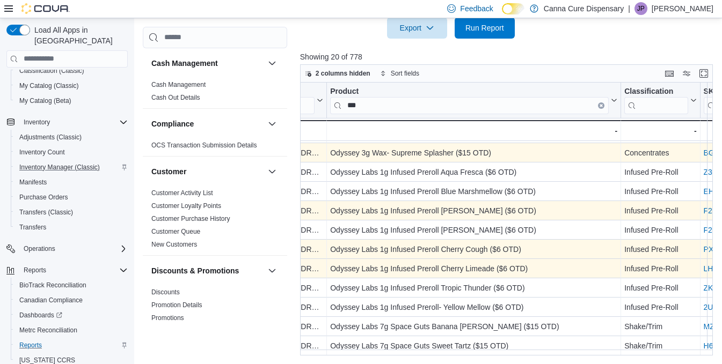
scroll to position [177, 20]
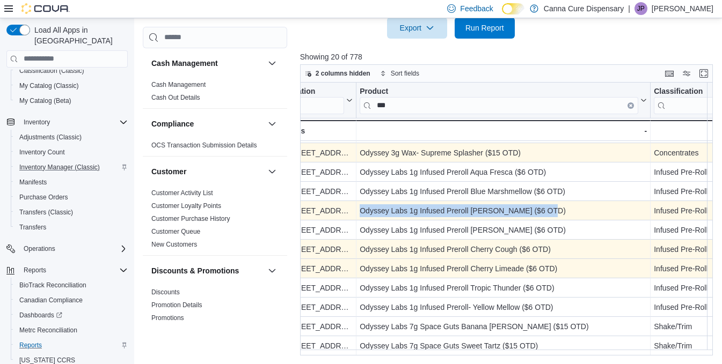
drag, startPoint x: 555, startPoint y: 206, endPoint x: 359, endPoint y: 203, distance: 196.4
click at [359, 203] on div "Odyssey Labs 1g Infused Preroll [PERSON_NAME] ($6 OTD) - Product, column 2, row…" at bounding box center [503, 210] width 294 height 19
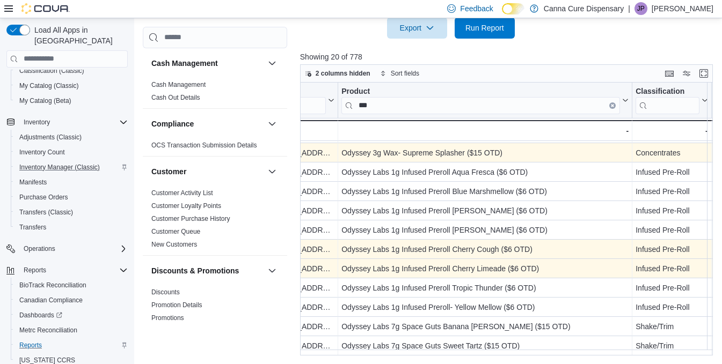
scroll to position [177, 0]
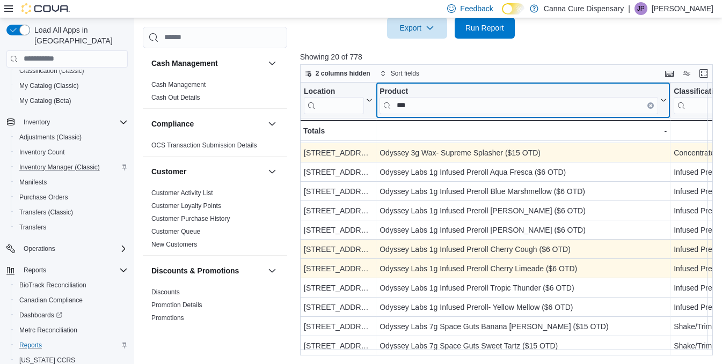
drag, startPoint x: 437, startPoint y: 104, endPoint x: 351, endPoint y: 112, distance: 86.2
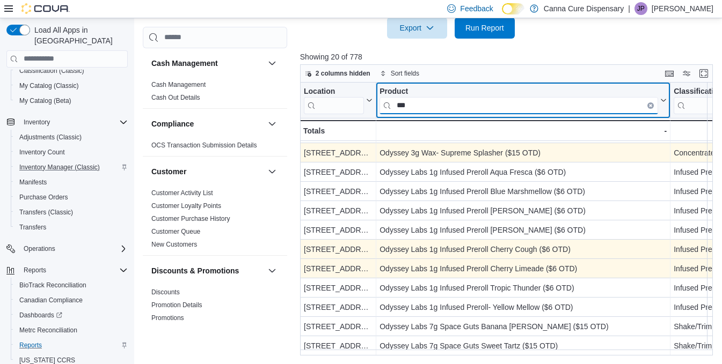
drag, startPoint x: 416, startPoint y: 104, endPoint x: 382, endPoint y: 104, distance: 33.8
click at [382, 104] on input "***" at bounding box center [518, 105] width 278 height 17
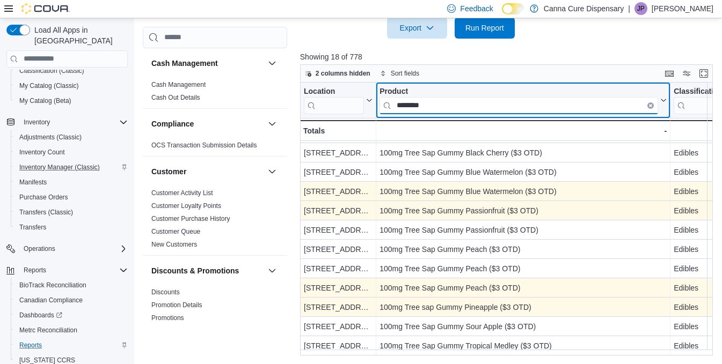
scroll to position [0, 0]
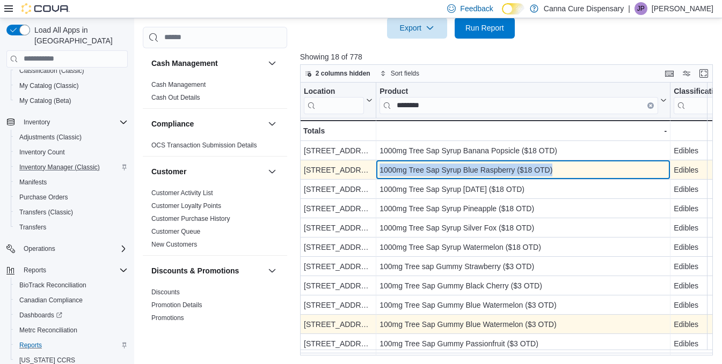
drag, startPoint x: 558, startPoint y: 171, endPoint x: 380, endPoint y: 166, distance: 178.2
click at [380, 166] on div "1000mg Tree Sap Syrup Blue Raspberry ($18 OTD)" at bounding box center [522, 170] width 287 height 13
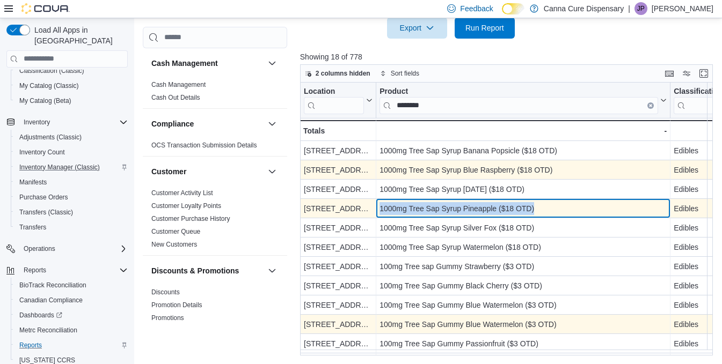
drag, startPoint x: 545, startPoint y: 205, endPoint x: 380, endPoint y: 208, distance: 164.2
click at [380, 208] on div "1000mg Tree Sap Syrup Pineapple ($18 OTD)" at bounding box center [522, 208] width 287 height 13
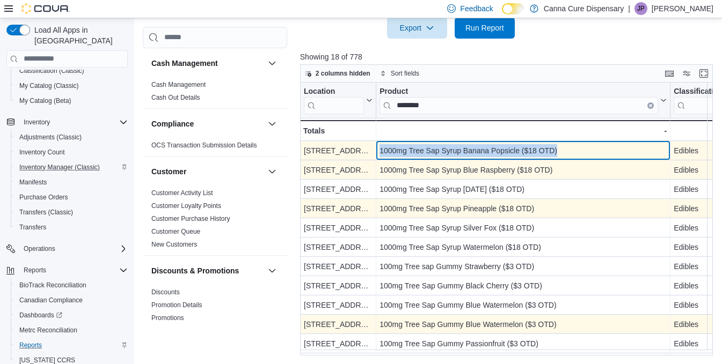
drag, startPoint x: 559, startPoint y: 149, endPoint x: 379, endPoint y: 152, distance: 179.8
click at [379, 152] on div "1000mg Tree Sap Syrup Banana Popsicle ($18 OTD)" at bounding box center [522, 150] width 287 height 13
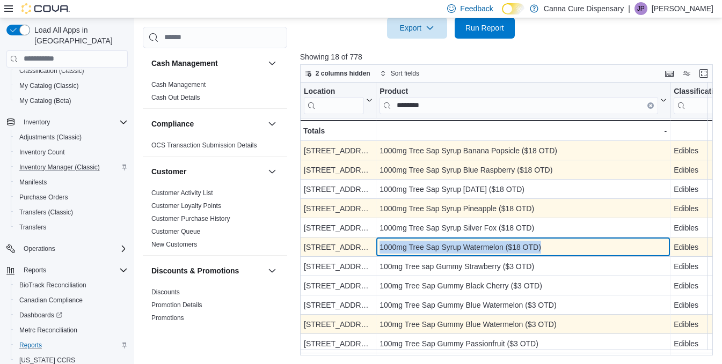
drag, startPoint x: 545, startPoint y: 244, endPoint x: 380, endPoint y: 243, distance: 164.2
click at [380, 243] on div "1000mg Tree Sap Syrup Watermelon ($18 OTD)" at bounding box center [522, 247] width 287 height 13
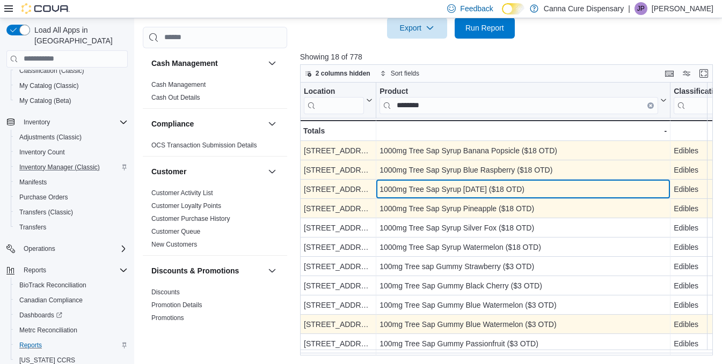
click at [449, 192] on div "1000mg Tree Sap Syrup [DATE] ($18 OTD)" at bounding box center [522, 189] width 287 height 13
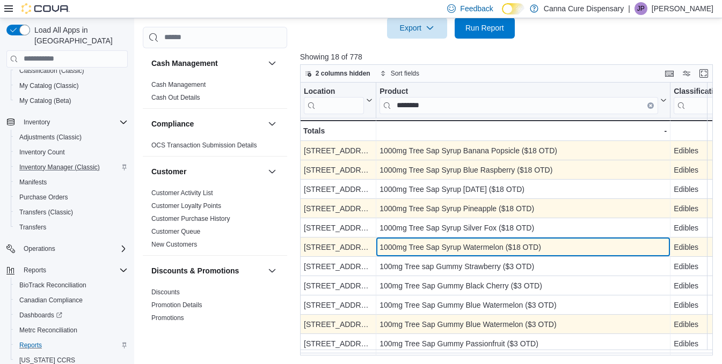
click at [543, 247] on div "1000mg Tree Sap Syrup Watermelon ($18 OTD)" at bounding box center [522, 247] width 287 height 13
drag, startPoint x: 543, startPoint y: 247, endPoint x: 388, endPoint y: 248, distance: 155.1
click at [388, 248] on div "1000mg Tree Sap Syrup Watermelon ($18 OTD)" at bounding box center [522, 247] width 287 height 13
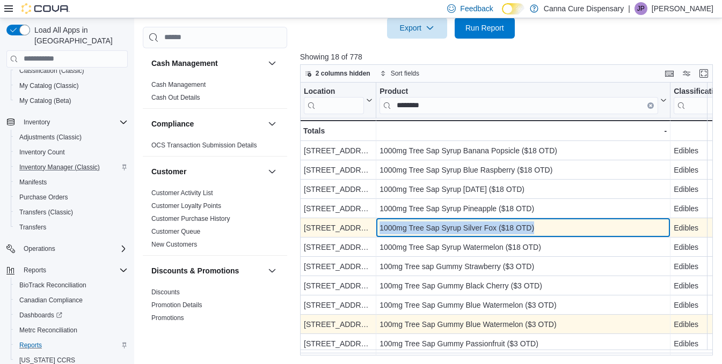
drag, startPoint x: 545, startPoint y: 225, endPoint x: 381, endPoint y: 229, distance: 163.7
click at [381, 229] on div "1000mg Tree Sap Syrup Silver Fox ($18 OTD)" at bounding box center [522, 228] width 287 height 13
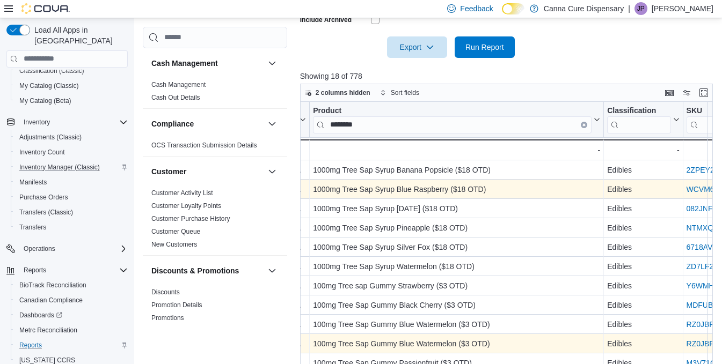
scroll to position [0, 66]
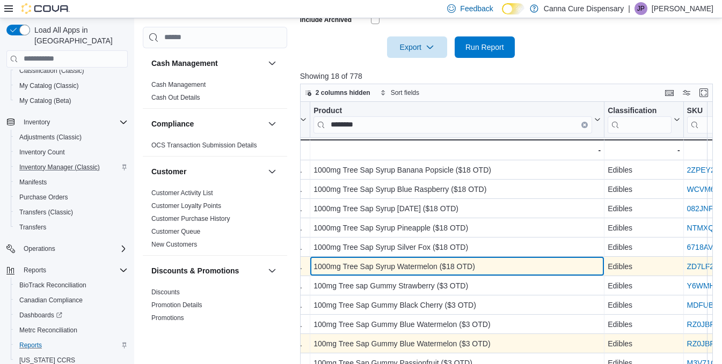
click at [486, 259] on div "1000mg Tree Sap Syrup Watermelon ($18 OTD) - Product, column 2, row 6" at bounding box center [457, 266] width 294 height 19
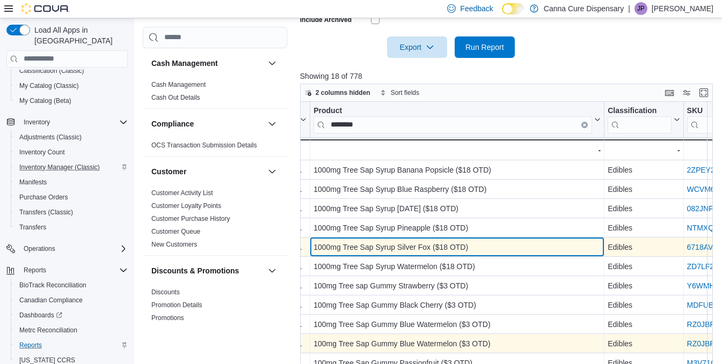
click at [485, 247] on div "1000mg Tree Sap Syrup Silver Fox ($18 OTD)" at bounding box center [456, 247] width 287 height 13
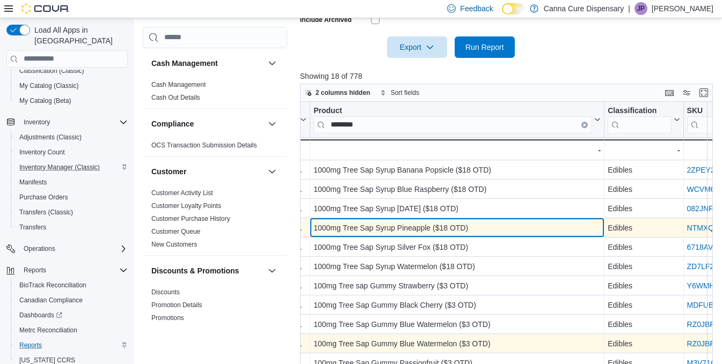
click at [489, 234] on div "1000mg Tree Sap Syrup Pineapple ($18 OTD)" at bounding box center [456, 228] width 287 height 13
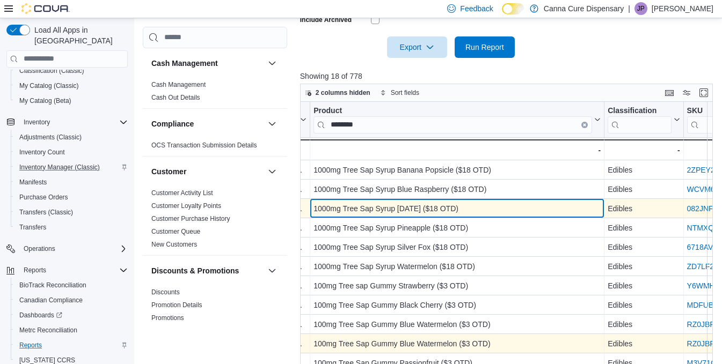
click at [490, 214] on div "1000mg Tree Sap Syrup [DATE] ($18 OTD)" at bounding box center [456, 208] width 287 height 13
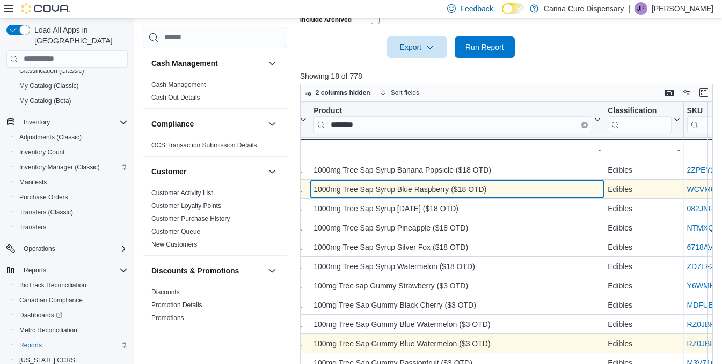
click at [499, 192] on div "1000mg Tree Sap Syrup Blue Raspberry ($18 OTD)" at bounding box center [456, 189] width 287 height 13
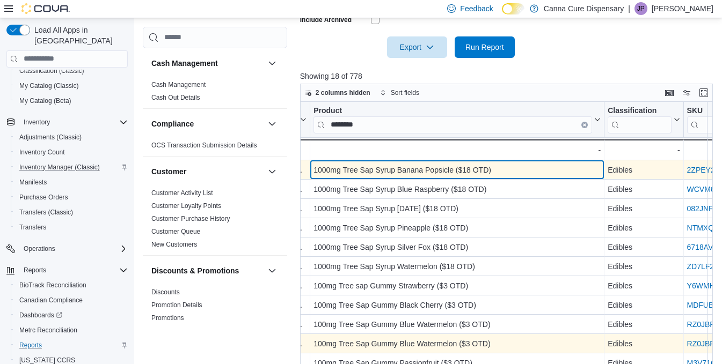
click at [502, 174] on div "1000mg Tree Sap Syrup Banana Popsicle ($18 OTD)" at bounding box center [456, 170] width 287 height 13
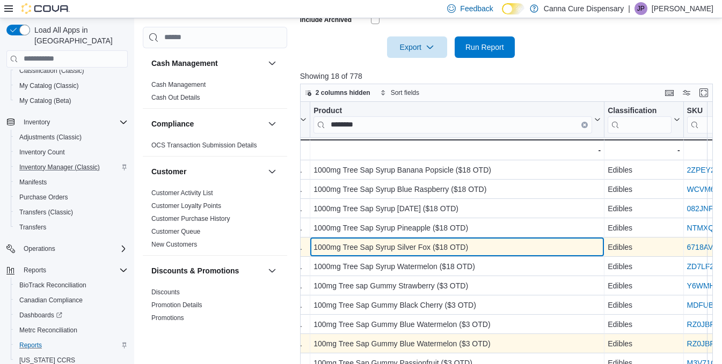
click at [492, 248] on div "1000mg Tree Sap Syrup Silver Fox ($18 OTD)" at bounding box center [456, 247] width 287 height 13
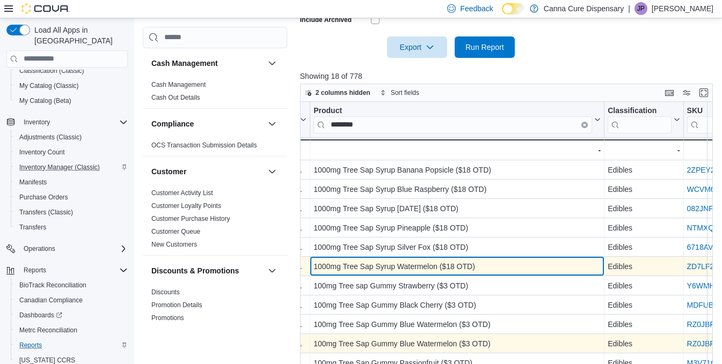
click at [492, 265] on div "1000mg Tree Sap Syrup Watermelon ($18 OTD)" at bounding box center [456, 266] width 287 height 13
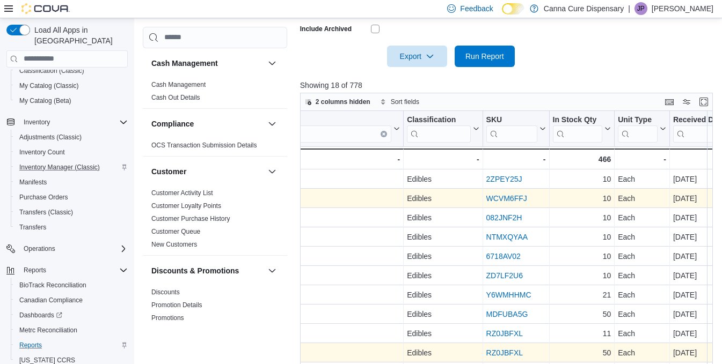
scroll to position [0, 0]
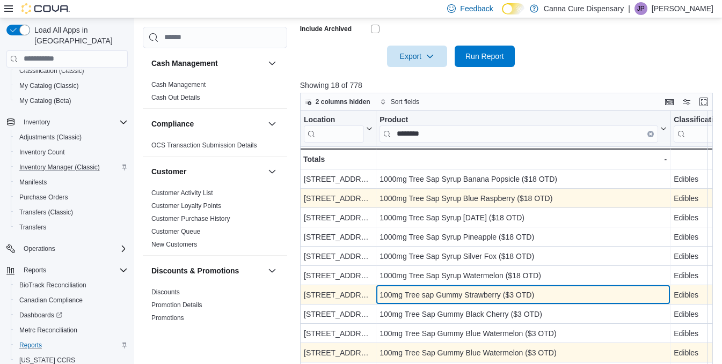
click at [547, 291] on div "100mg Tree sap Gummy Strawberry ($3 OTD)" at bounding box center [522, 295] width 287 height 13
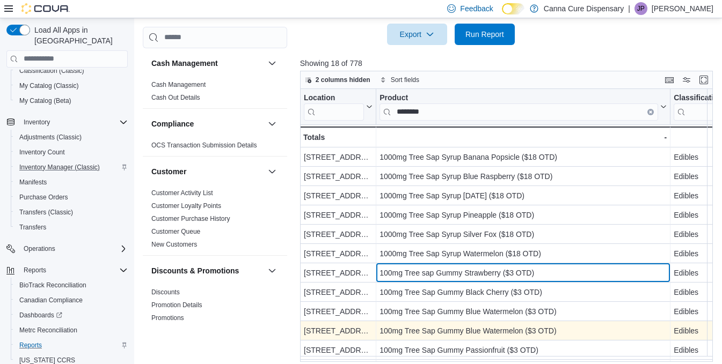
scroll to position [365, 0]
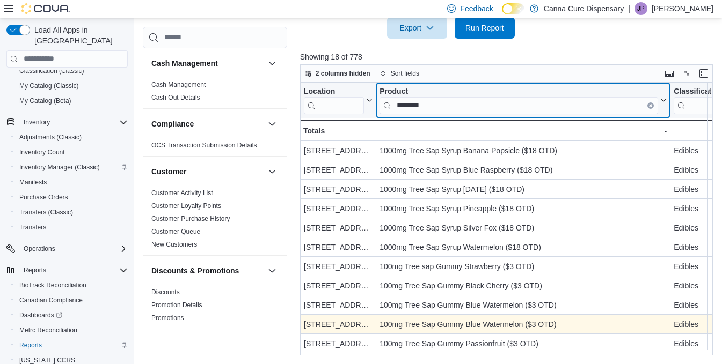
click at [497, 108] on input "********" at bounding box center [518, 105] width 278 height 17
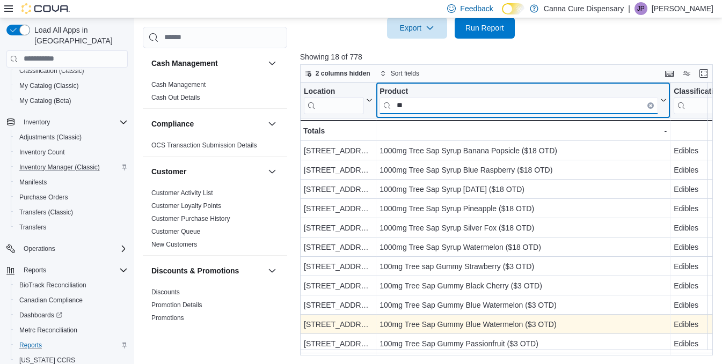
type input "*"
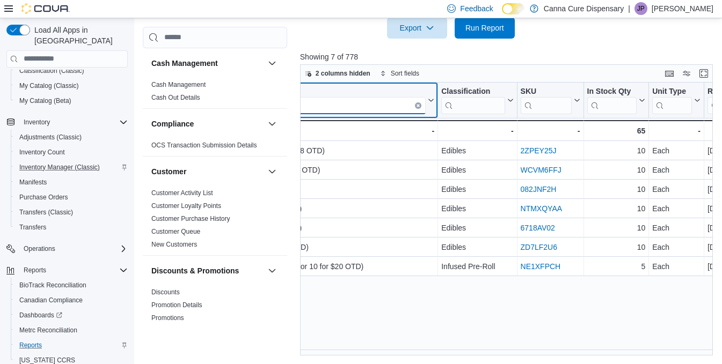
scroll to position [0, 0]
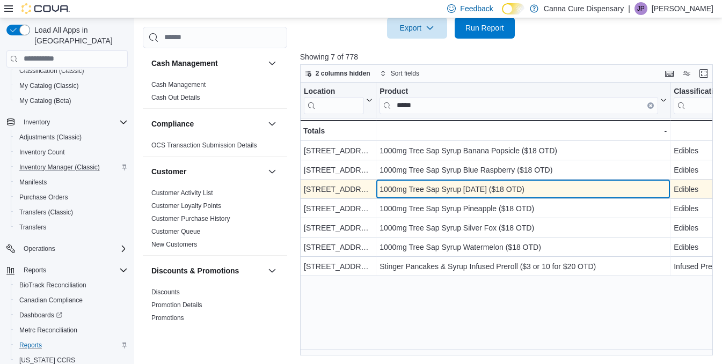
drag, startPoint x: 544, startPoint y: 187, endPoint x: 380, endPoint y: 192, distance: 163.7
click at [380, 192] on div "1000mg Tree Sap Syrup [DATE] ($18 OTD)" at bounding box center [522, 189] width 287 height 13
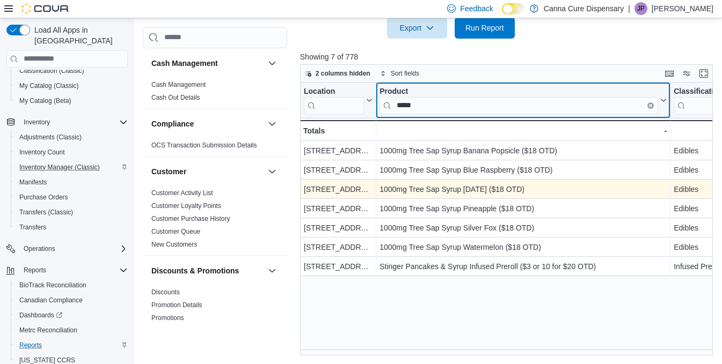
drag, startPoint x: 434, startPoint y: 105, endPoint x: 344, endPoint y: 111, distance: 89.2
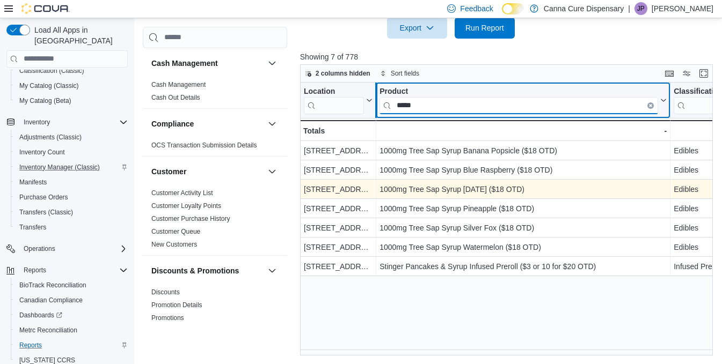
drag, startPoint x: 431, startPoint y: 106, endPoint x: 379, endPoint y: 112, distance: 52.4
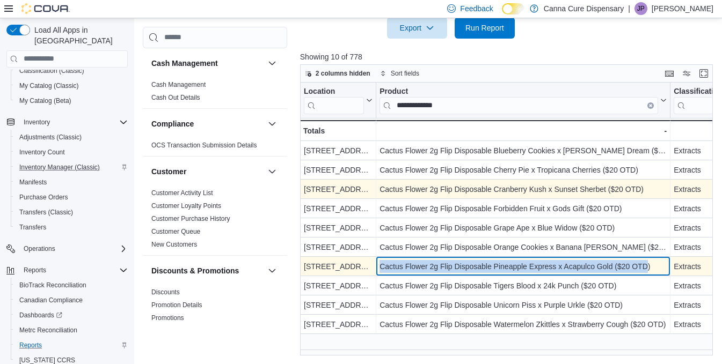
drag, startPoint x: 380, startPoint y: 266, endPoint x: 649, endPoint y: 266, distance: 268.3
click at [649, 266] on div "Cactus Flower 2g Flip Disposable Pineapple Express x Acapulco Gold ($20 OTD)" at bounding box center [522, 266] width 287 height 13
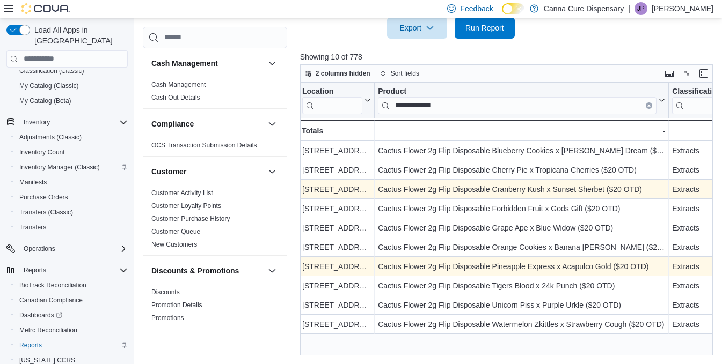
scroll to position [0, 1]
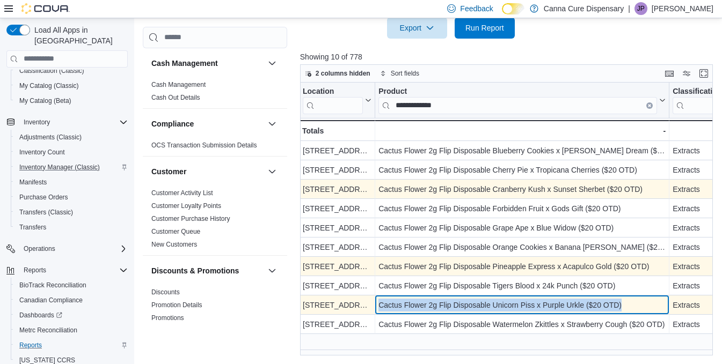
drag, startPoint x: 623, startPoint y: 307, endPoint x: 378, endPoint y: 304, distance: 244.7
click at [378, 304] on div "Cactus Flower 2g Flip Disposable Unicorn Piss x Purple Urkle ($20 OTD)" at bounding box center [521, 305] width 287 height 13
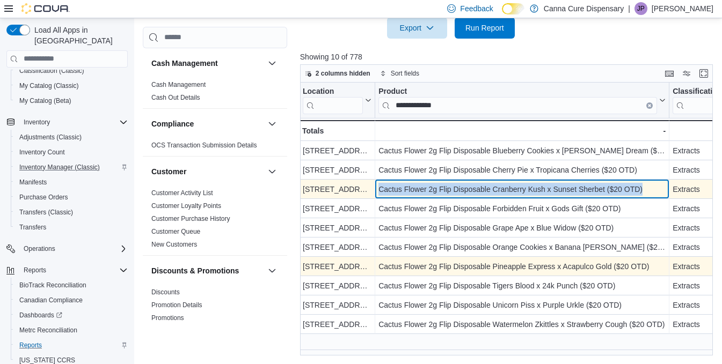
drag, startPoint x: 647, startPoint y: 189, endPoint x: 378, endPoint y: 188, distance: 269.4
click at [378, 188] on div "Cactus Flower 2g Flip Disposable Cranberry Kush x Sunset Sherbet ($20 OTD) - Pr…" at bounding box center [522, 189] width 294 height 19
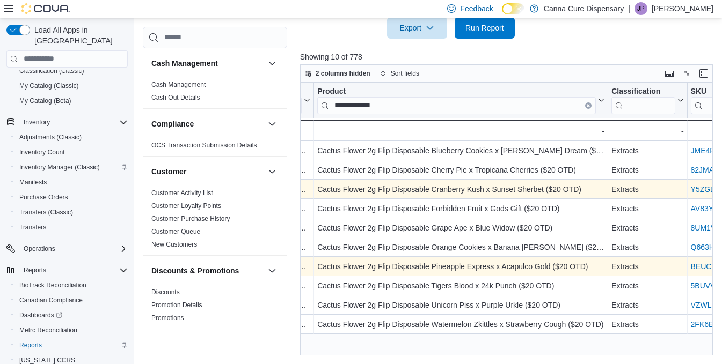
scroll to position [0, 60]
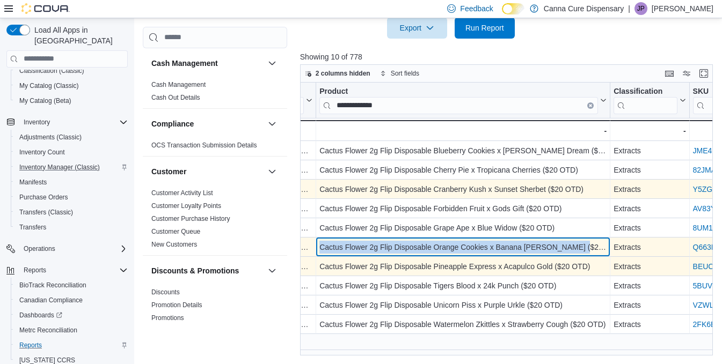
drag, startPoint x: 591, startPoint y: 247, endPoint x: 320, endPoint y: 249, distance: 271.0
click at [320, 249] on div "Cactus Flower 2g Flip Disposable Orange Cookies x Banana [PERSON_NAME] ($20 OTD)" at bounding box center [462, 247] width 287 height 13
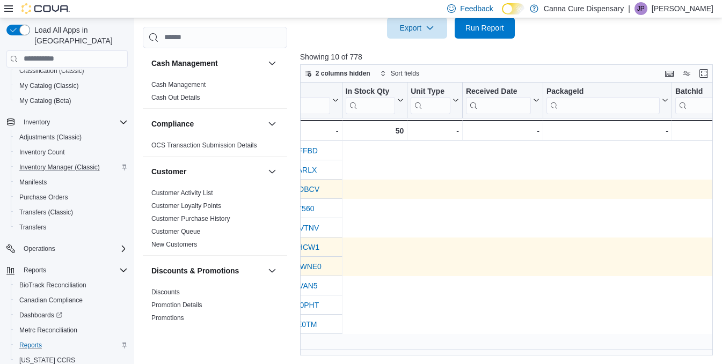
scroll to position [0, 0]
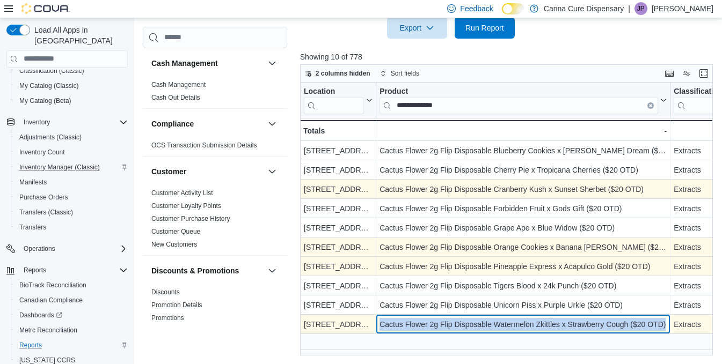
drag, startPoint x: 667, startPoint y: 323, endPoint x: 379, endPoint y: 321, distance: 288.1
click at [379, 321] on div "Cactus Flower 2g Flip Disposable Watermelon Zkittles x Strawberry Cough ($20 OT…" at bounding box center [523, 324] width 294 height 19
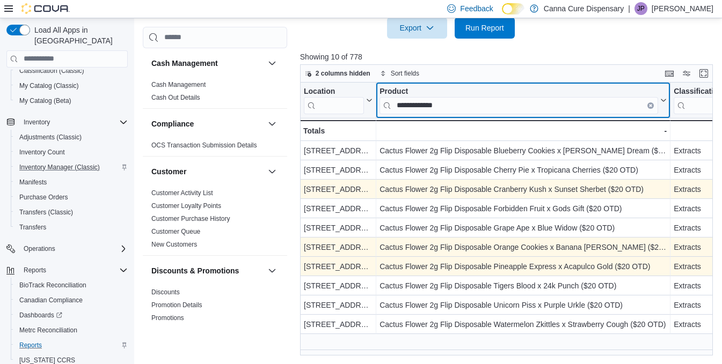
drag, startPoint x: 453, startPoint y: 103, endPoint x: 370, endPoint y: 117, distance: 84.3
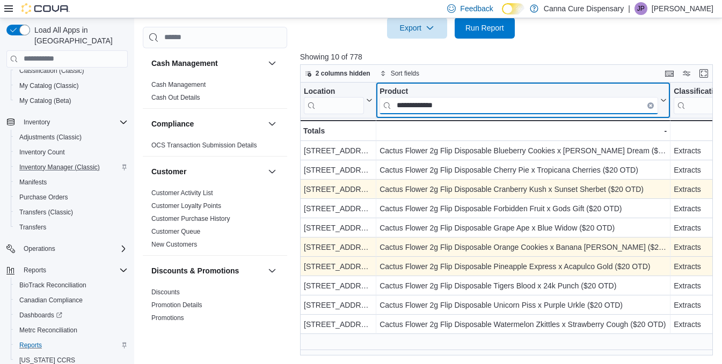
drag, startPoint x: 450, startPoint y: 105, endPoint x: 380, endPoint y: 108, distance: 69.8
click at [380, 108] on input "**********" at bounding box center [518, 105] width 278 height 17
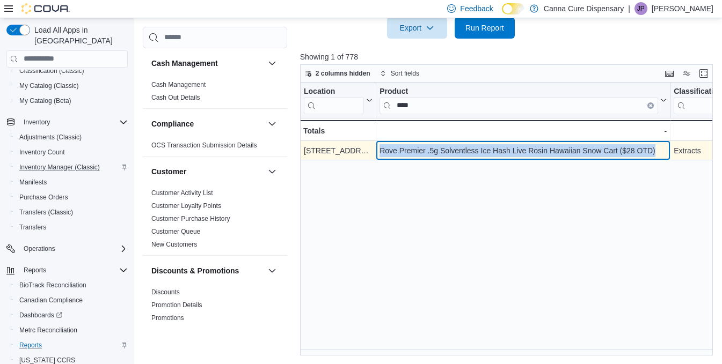
drag, startPoint x: 380, startPoint y: 152, endPoint x: 659, endPoint y: 150, distance: 279.0
click at [659, 150] on div "Rove Premier .5g Solventless Ice Hash Live Rosin Hawaiian Snow Cart ($28 OTD)" at bounding box center [522, 150] width 287 height 13
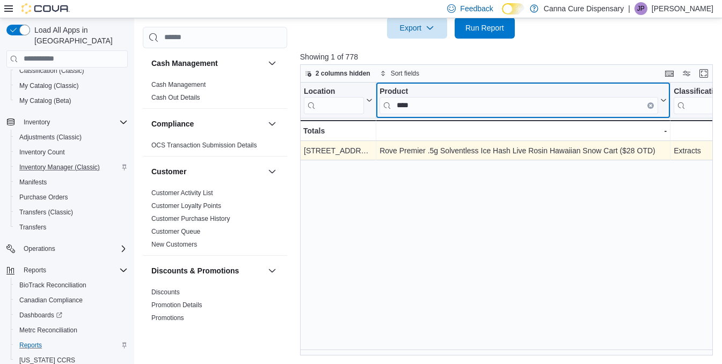
click at [425, 109] on input "****" at bounding box center [518, 105] width 278 height 17
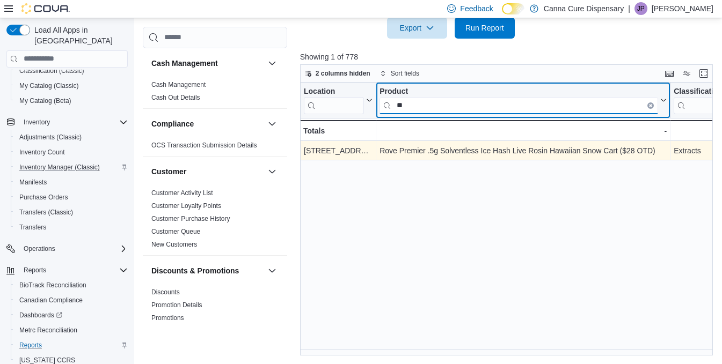
type input "*"
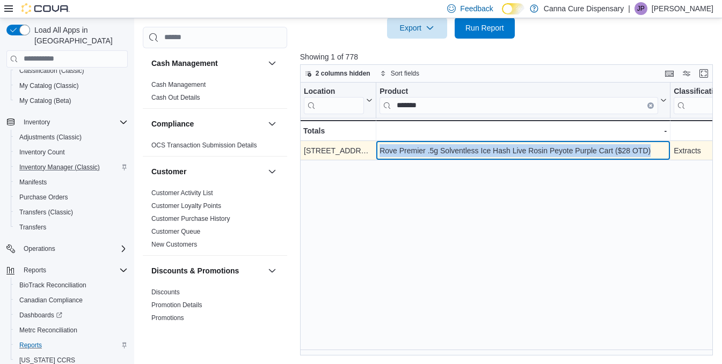
drag, startPoint x: 657, startPoint y: 152, endPoint x: 378, endPoint y: 151, distance: 279.0
click at [378, 151] on div "Rove Premier .5g Solventless Ice Hash Live Rosin Peyote Purple Cart ($28 OTD) -…" at bounding box center [523, 150] width 294 height 19
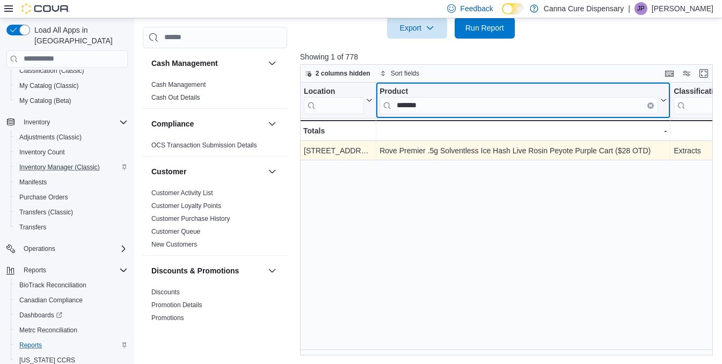
click at [445, 105] on input "******" at bounding box center [518, 105] width 278 height 17
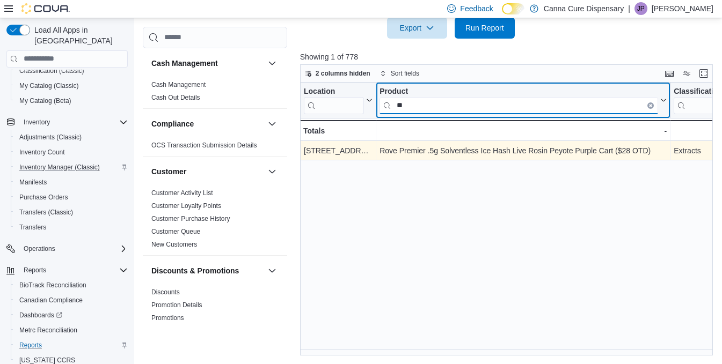
type input "*"
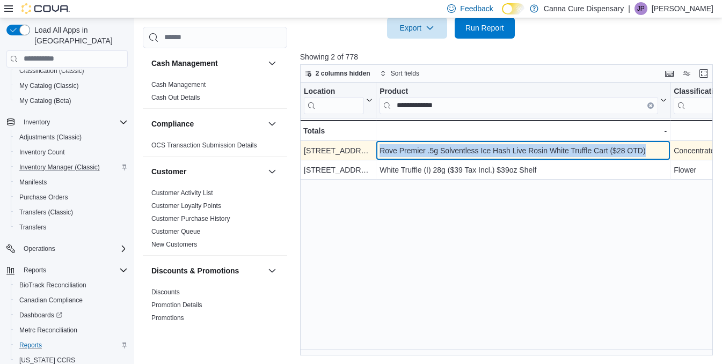
drag, startPoint x: 649, startPoint y: 150, endPoint x: 370, endPoint y: 151, distance: 279.5
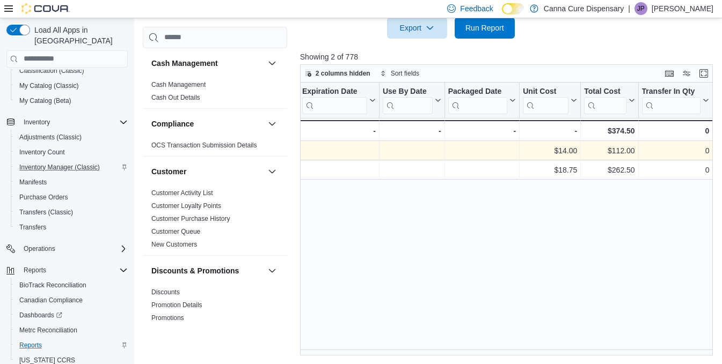
scroll to position [0, 929]
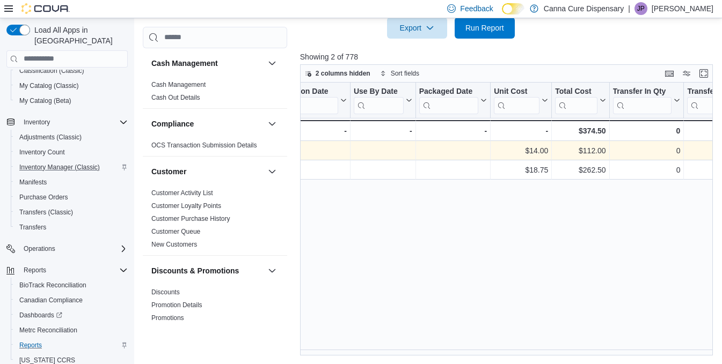
scroll to position [47, 0]
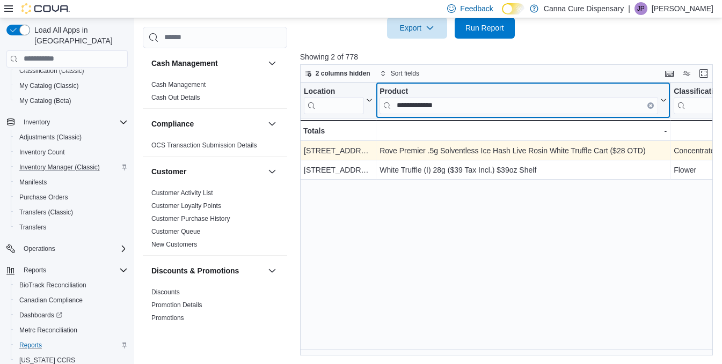
click at [456, 108] on input "**********" at bounding box center [518, 105] width 278 height 17
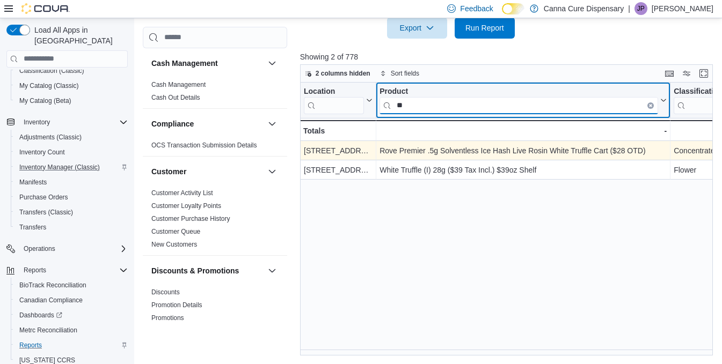
type input "*"
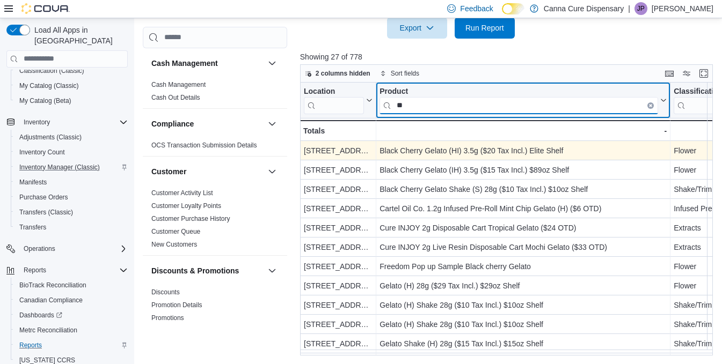
type input "*"
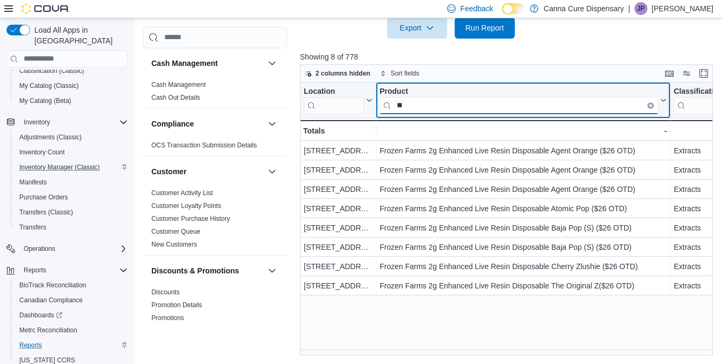
type input "*"
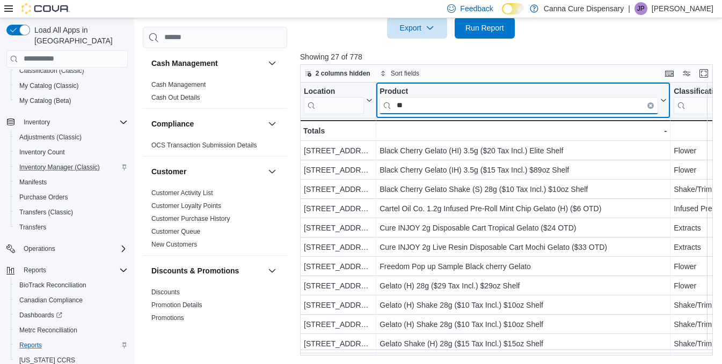
type input "*"
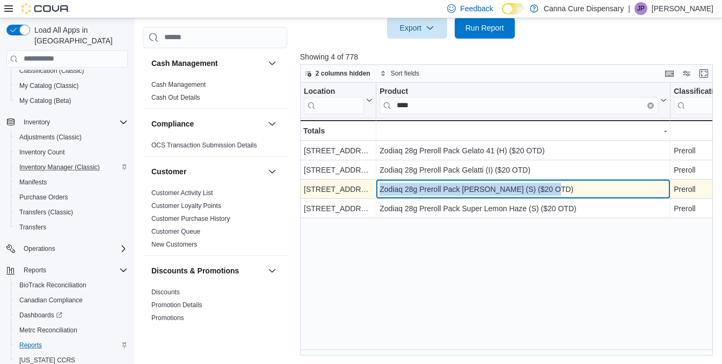
drag, startPoint x: 552, startPoint y: 187, endPoint x: 380, endPoint y: 185, distance: 172.2
click at [380, 185] on div "Zodiaq 28g Preroll Pack [PERSON_NAME] (S) ($20 OTD)" at bounding box center [522, 189] width 287 height 13
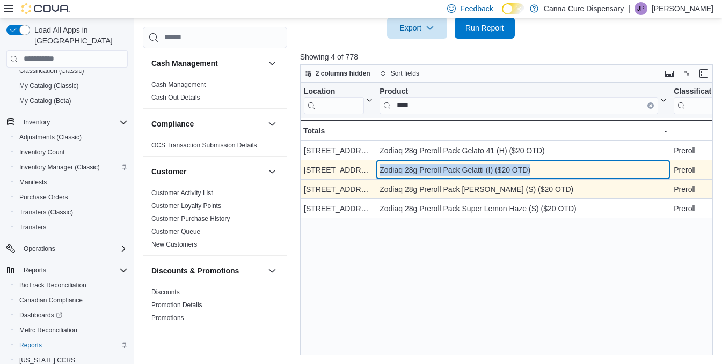
drag, startPoint x: 544, startPoint y: 165, endPoint x: 379, endPoint y: 170, distance: 164.8
click at [379, 170] on div "Zodiaq 28g Preroll Pack Gelatti (I) ($20 OTD) - Product, column 2, row 2" at bounding box center [523, 169] width 294 height 19
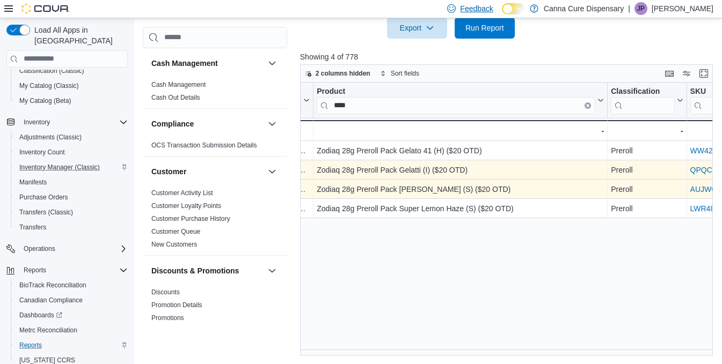
scroll to position [0, 36]
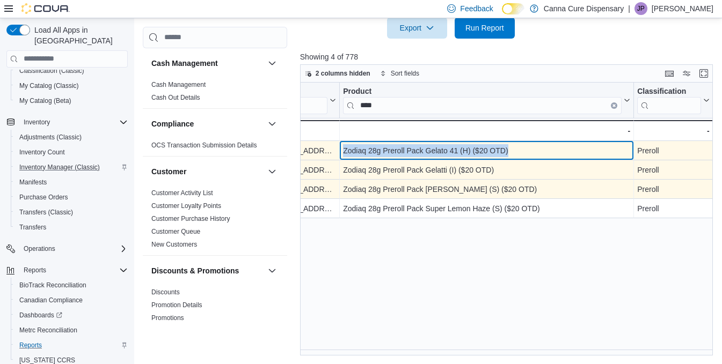
drag, startPoint x: 517, startPoint y: 151, endPoint x: 344, endPoint y: 151, distance: 172.8
click at [344, 151] on div "Zodiaq 28g Preroll Pack Gelato 41 (H) ($20 OTD)" at bounding box center [486, 150] width 287 height 13
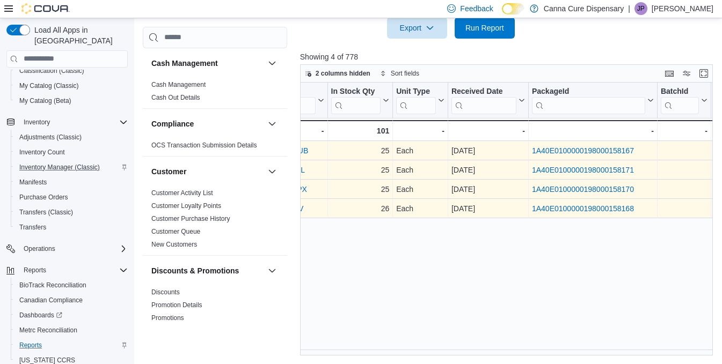
scroll to position [0, 0]
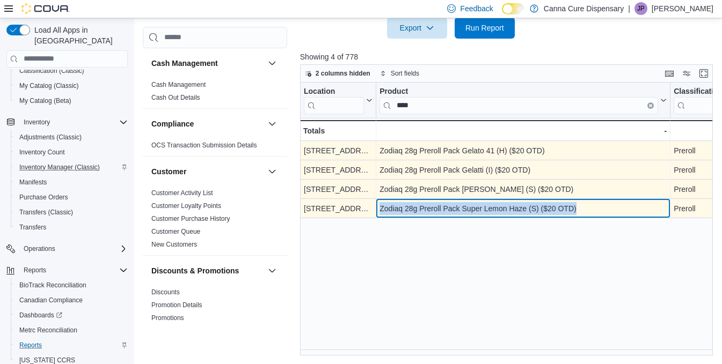
drag, startPoint x: 576, startPoint y: 207, endPoint x: 378, endPoint y: 212, distance: 197.5
click at [378, 212] on div "Zodiaq 28g Preroll Pack Super Lemon Haze (S) ($20 OTD) - Product, column 2, row…" at bounding box center [523, 208] width 294 height 19
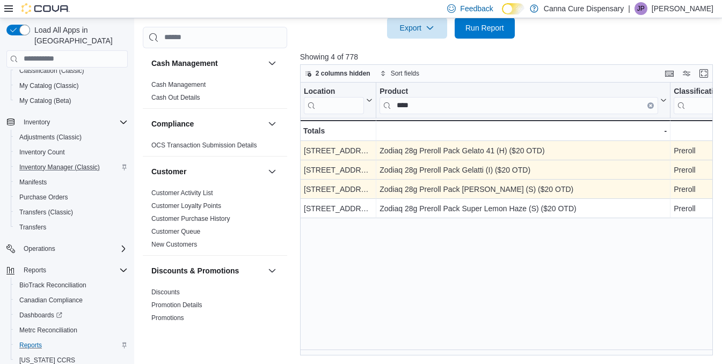
click at [502, 293] on div "Location Click to view column header actions Product **** Click to view column …" at bounding box center [508, 219] width 417 height 273
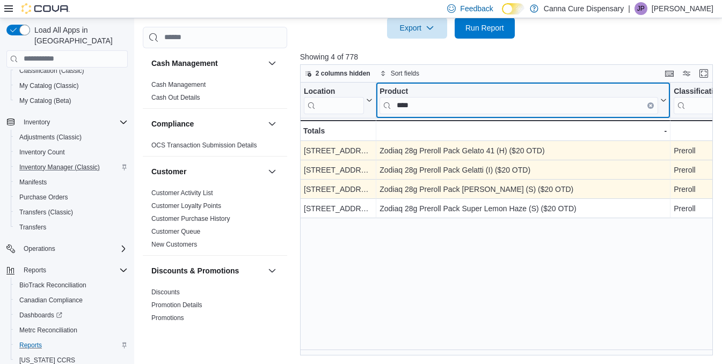
click at [438, 96] on div "Product" at bounding box center [518, 92] width 278 height 10
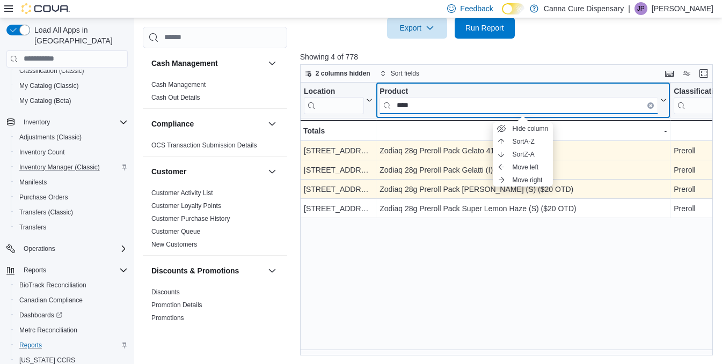
drag, startPoint x: 434, startPoint y: 101, endPoint x: 363, endPoint y: 99, distance: 70.9
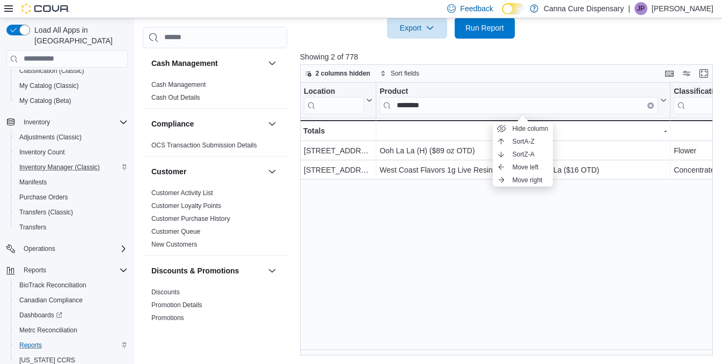
click at [413, 231] on div "Location Click to view column header actions Product ******** Click to view col…" at bounding box center [508, 219] width 417 height 273
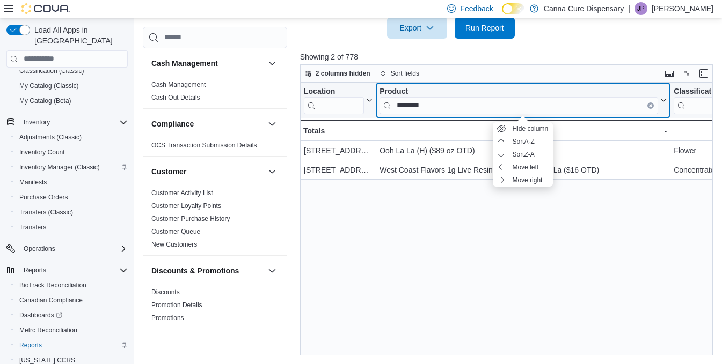
click at [583, 90] on div "Product" at bounding box center [518, 92] width 278 height 10
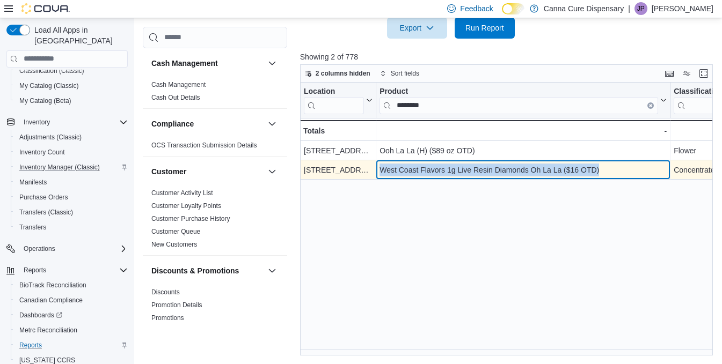
drag, startPoint x: 605, startPoint y: 168, endPoint x: 378, endPoint y: 167, distance: 227.0
click at [378, 167] on div "West Coast Flavors 1g Live Resin Diamonds Oh La La ($16 OTD) - Product, column …" at bounding box center [523, 169] width 294 height 19
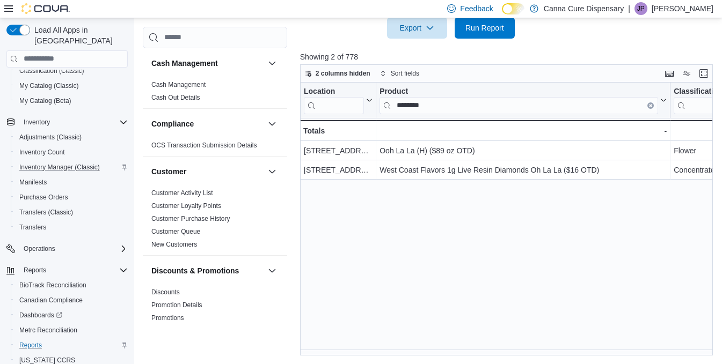
click at [441, 205] on div "Location Click to view column header actions Product ******** Click to view col…" at bounding box center [508, 219] width 417 height 273
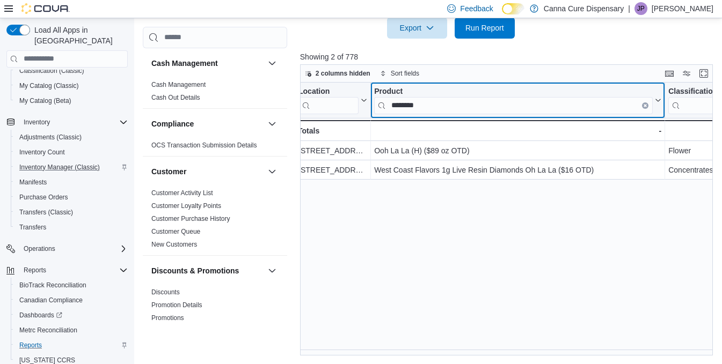
click at [429, 105] on input "********" at bounding box center [513, 105] width 278 height 17
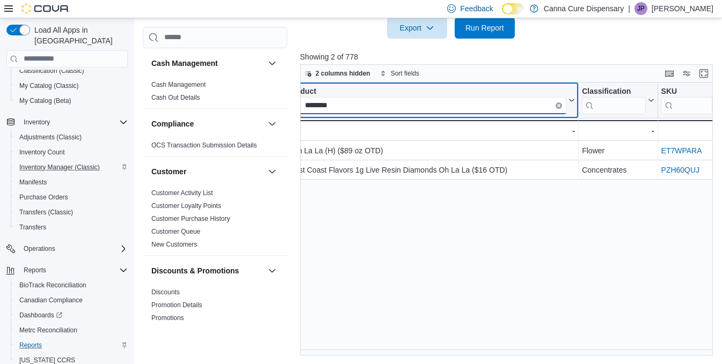
scroll to position [0, 0]
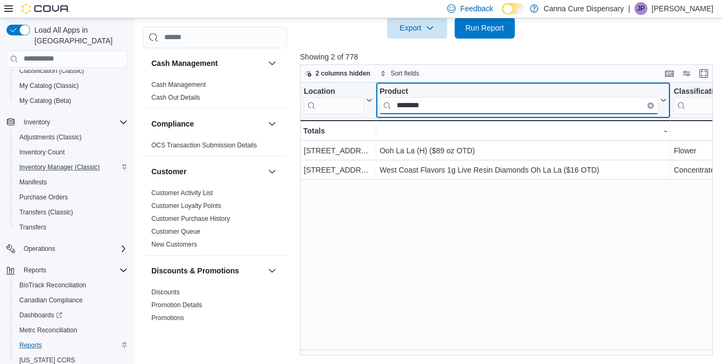
click at [444, 106] on input "********" at bounding box center [518, 105] width 278 height 17
type input "*"
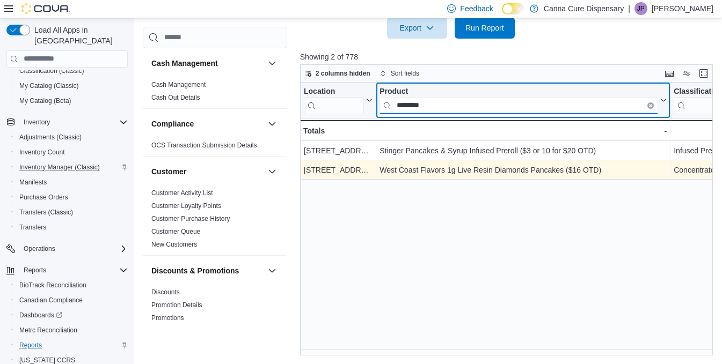
type input "********"
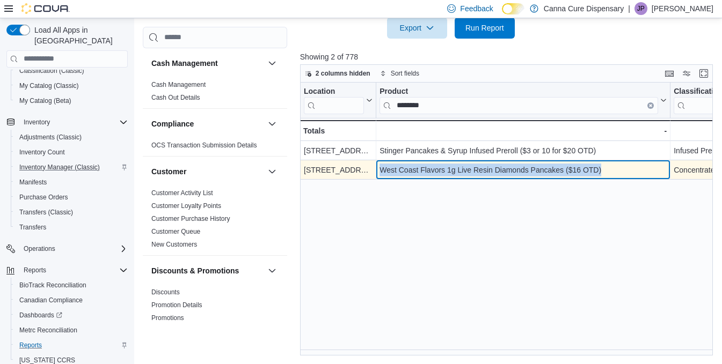
drag, startPoint x: 605, startPoint y: 174, endPoint x: 379, endPoint y: 168, distance: 226.0
click at [379, 168] on div "West Coast Flavors 1g Live Resin Diamonds Pancakes ($16 OTD)" at bounding box center [522, 170] width 287 height 13
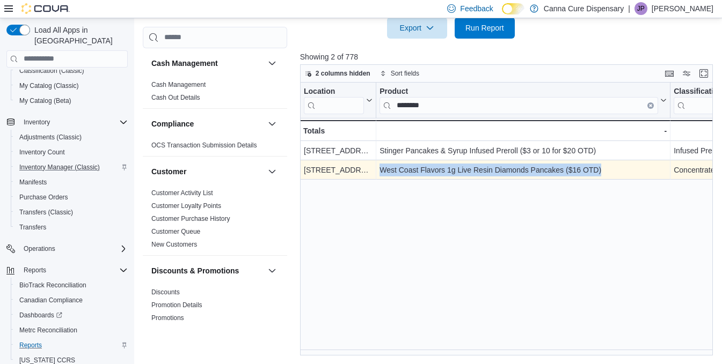
drag, startPoint x: 615, startPoint y: 168, endPoint x: 380, endPoint y: 172, distance: 235.0
click at [380, 172] on div "West Coast Flavors 1g Live Resin Diamonds Pancakes ($16 OTD)" at bounding box center [522, 170] width 287 height 13
